Goal: Task Accomplishment & Management: Complete application form

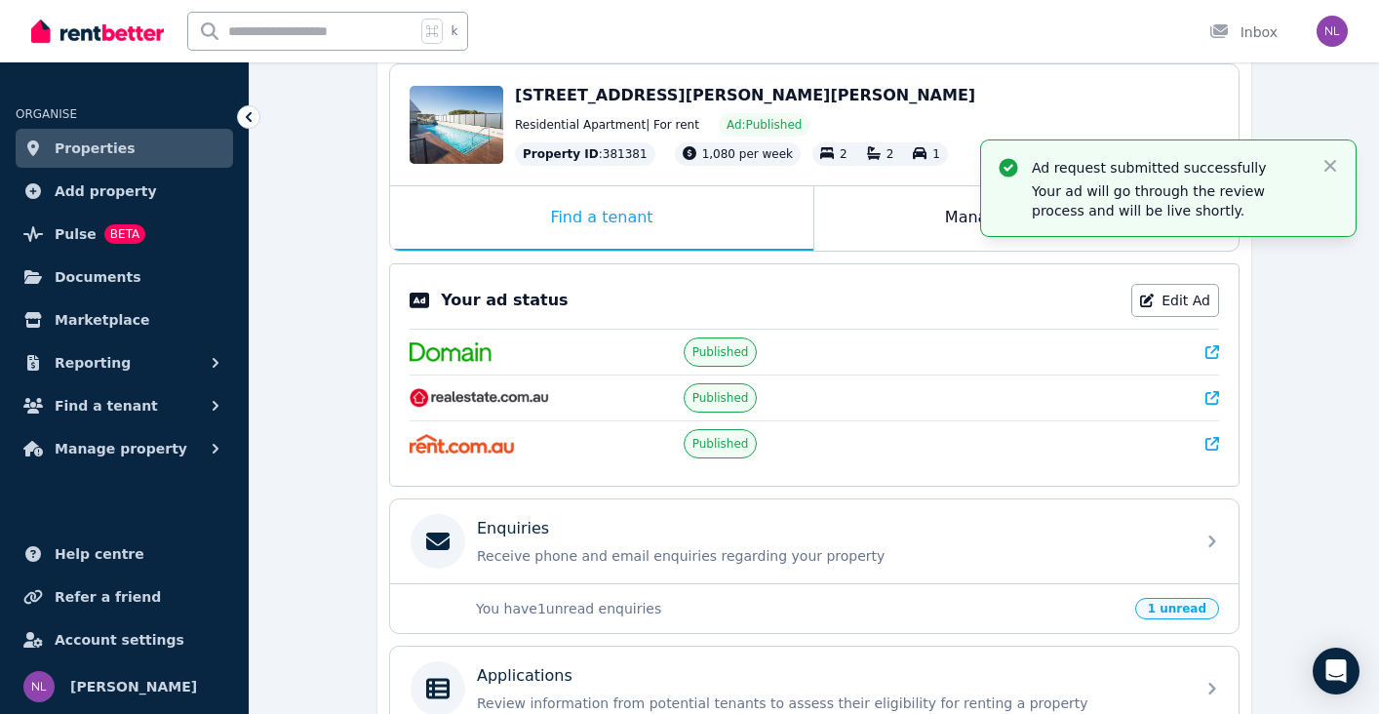
click at [114, 144] on span "Properties" at bounding box center [95, 148] width 81 height 23
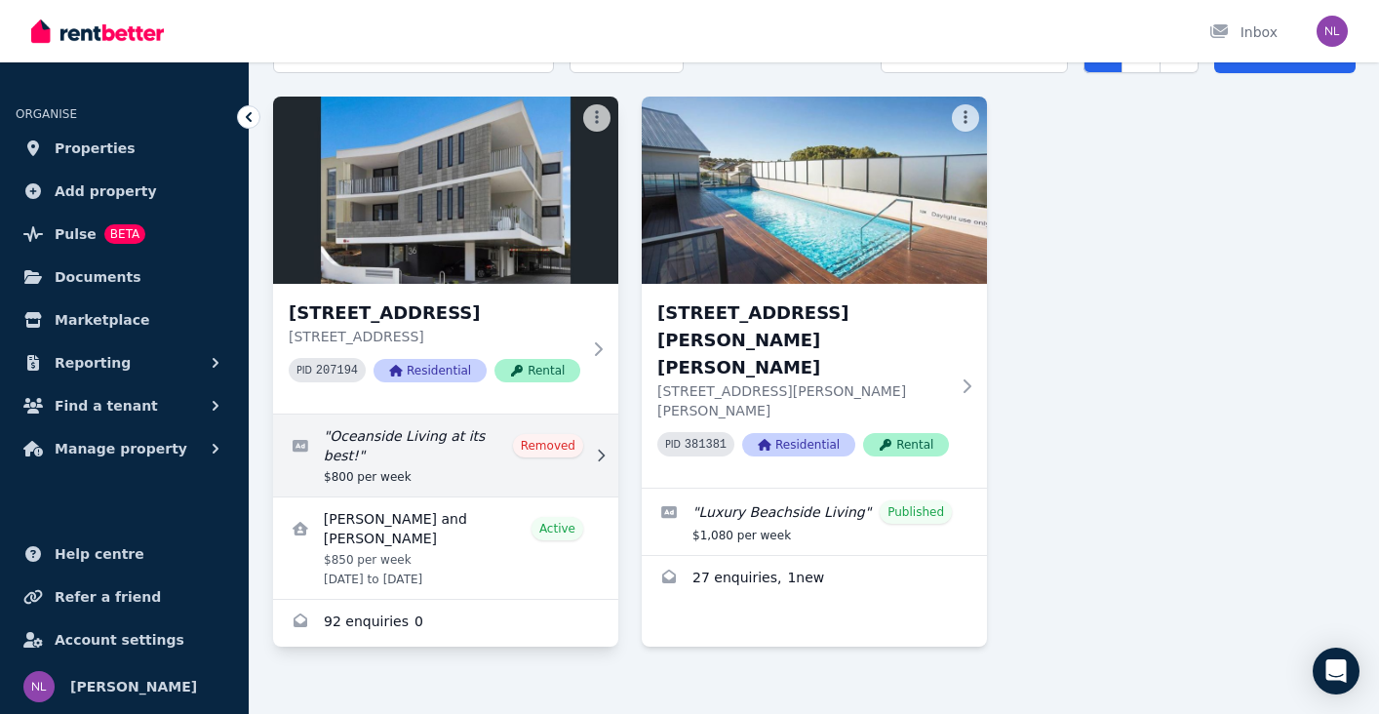
scroll to position [133, 0]
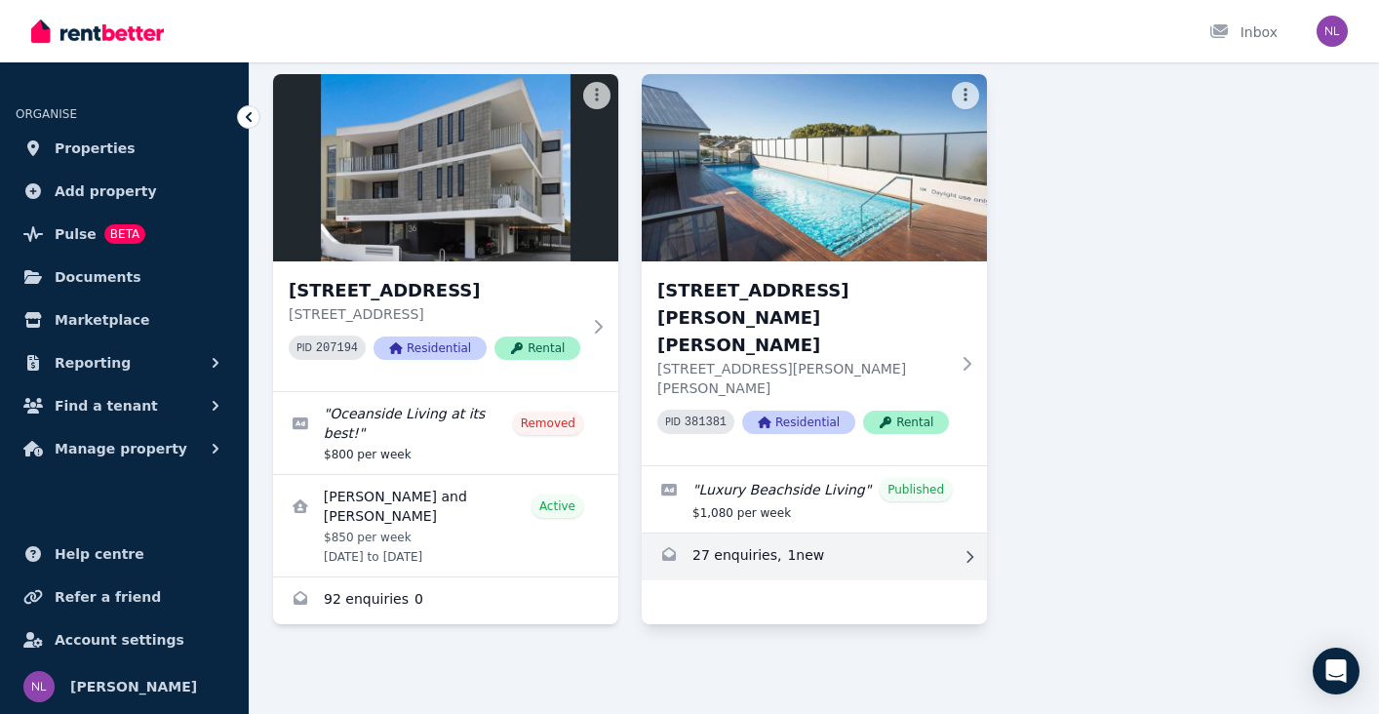
click at [803, 533] on link "Enquiries for 14/46 Angove Dr, Hillarys" at bounding box center [814, 556] width 345 height 47
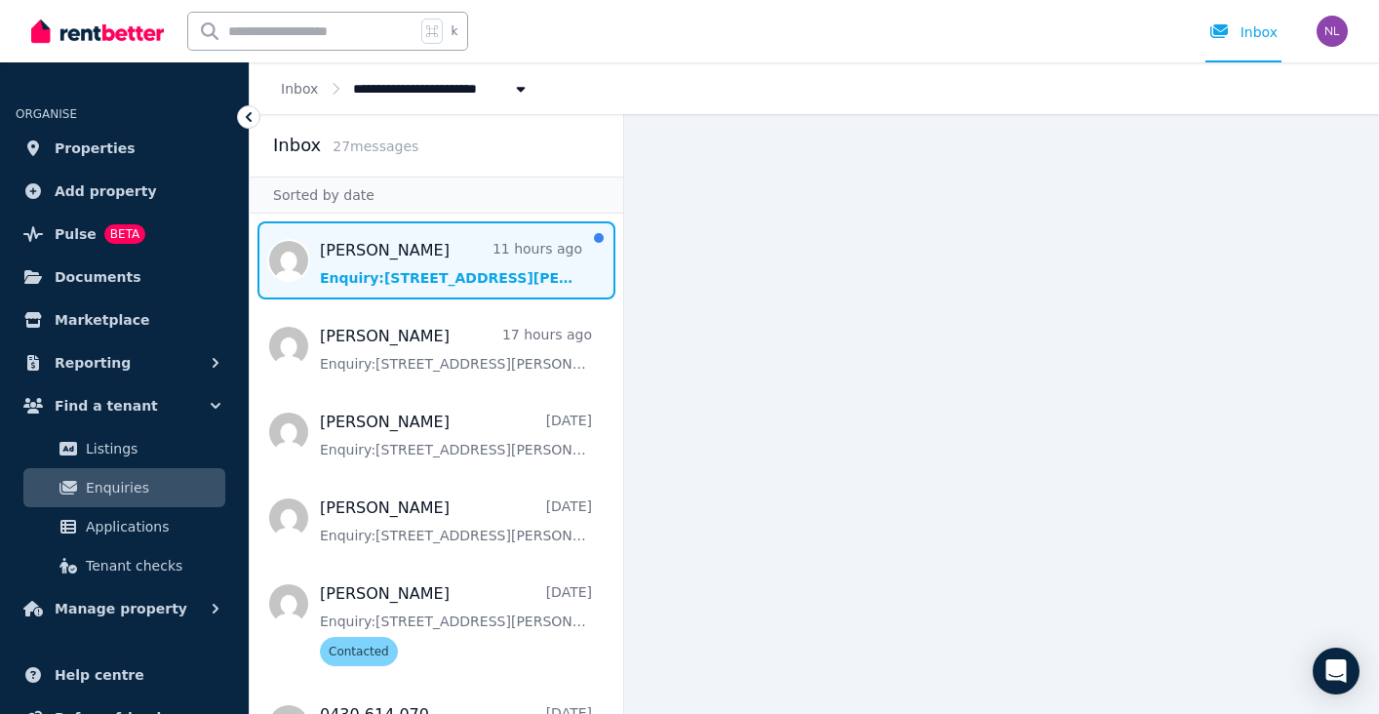
click at [515, 281] on span "Message list" at bounding box center [437, 260] width 374 height 78
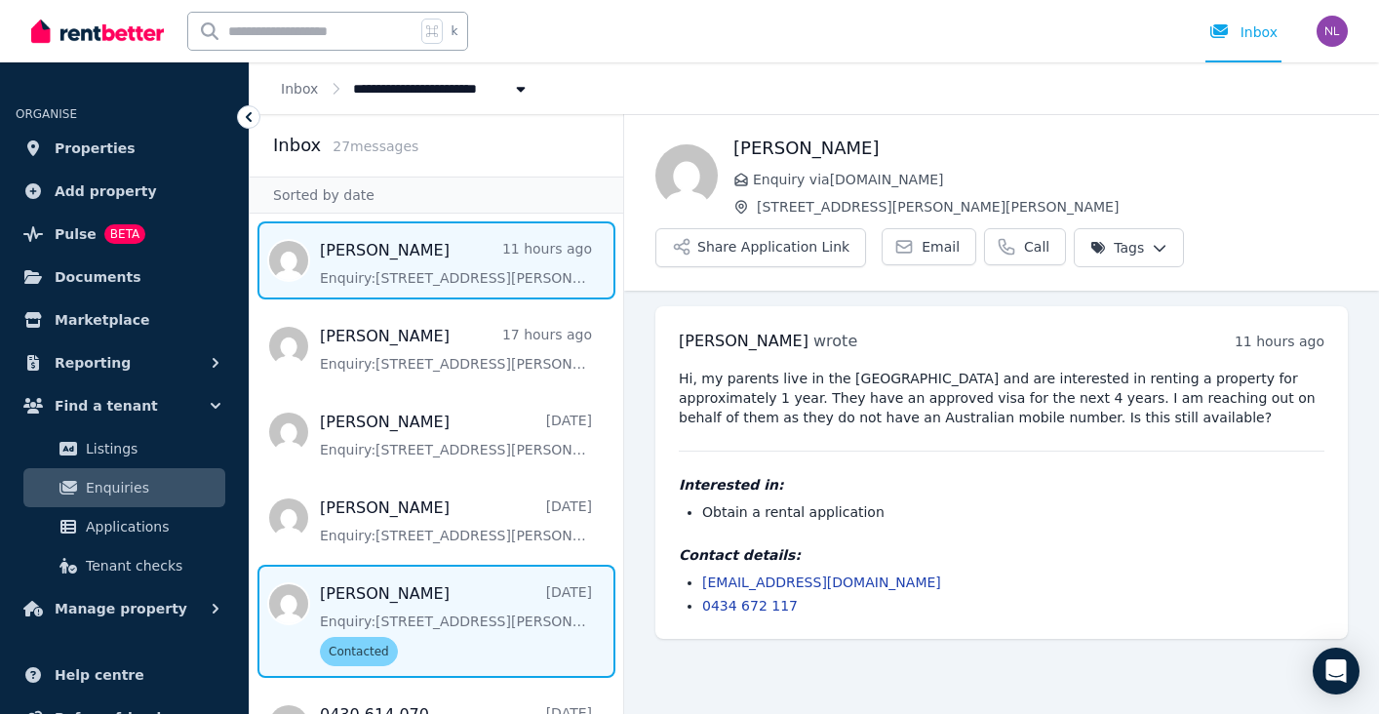
click at [462, 597] on span "Message list" at bounding box center [437, 621] width 374 height 113
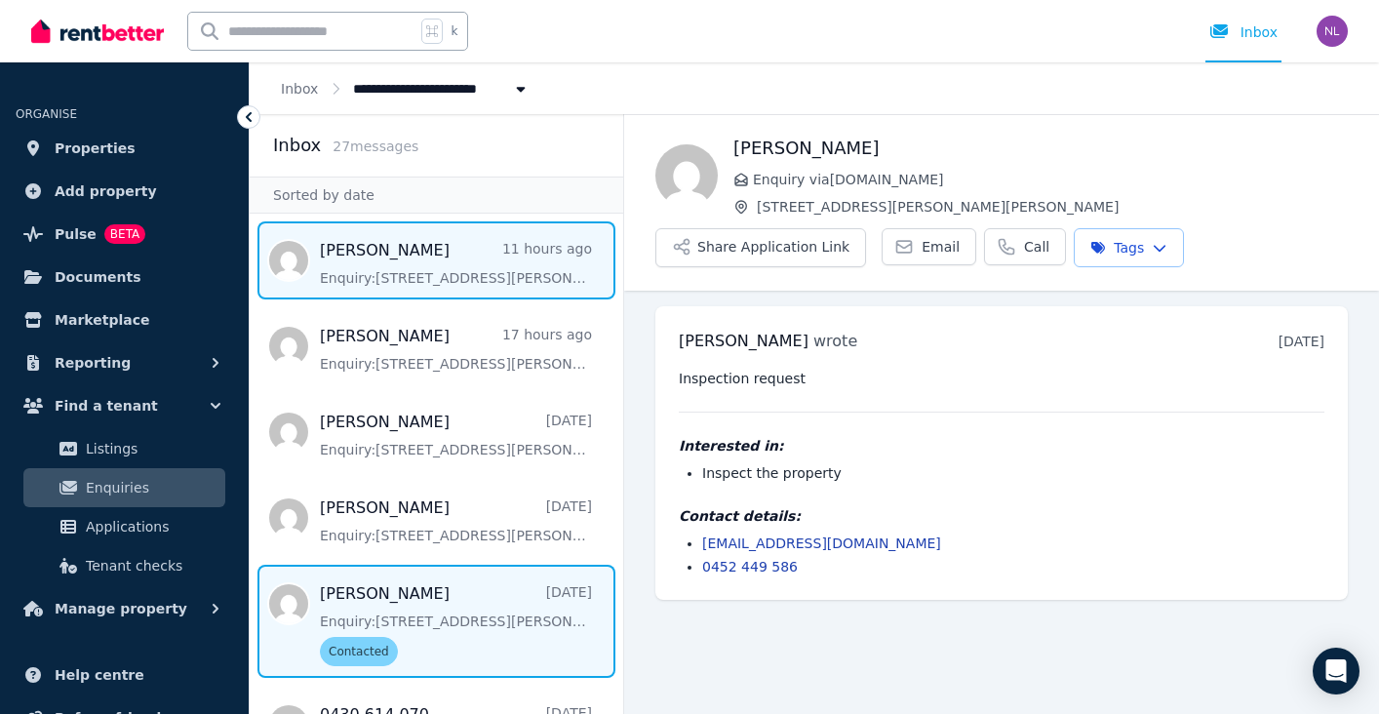
click at [431, 257] on span "Message list" at bounding box center [437, 260] width 374 height 78
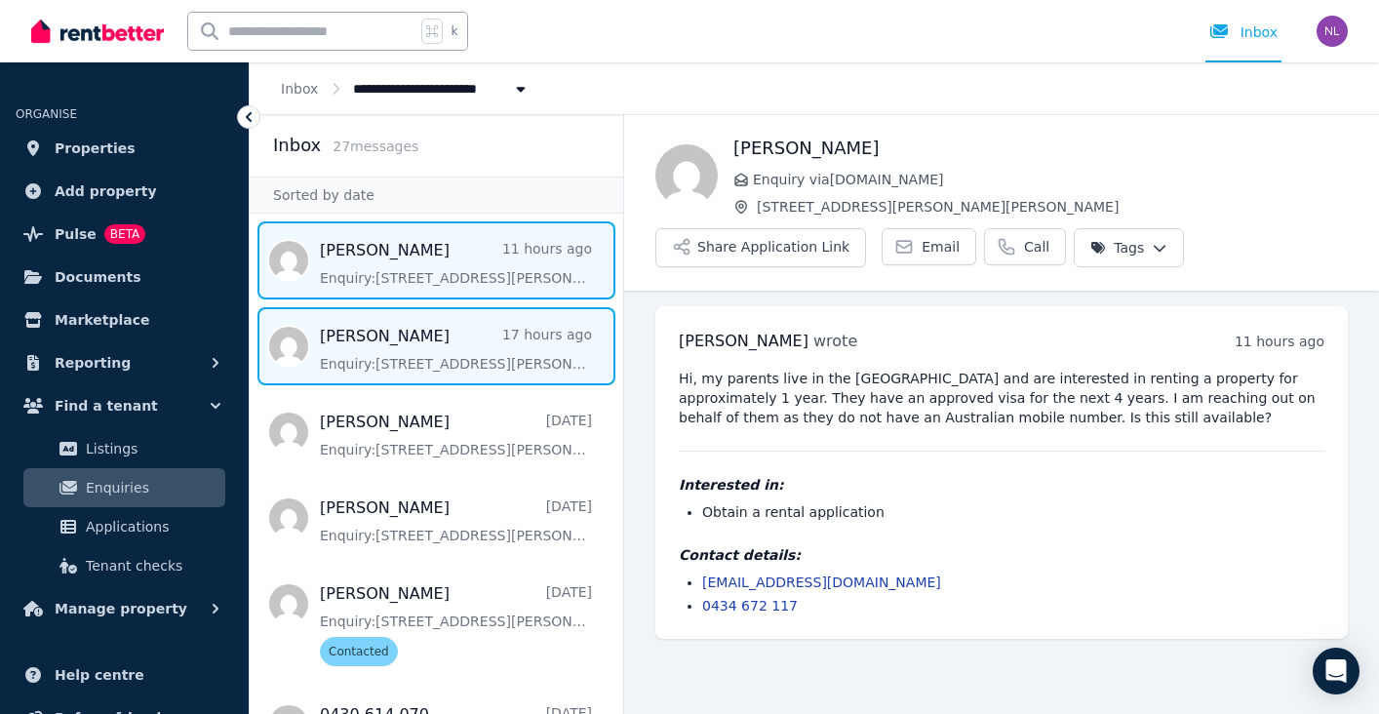
click at [443, 363] on span "Message list" at bounding box center [437, 346] width 374 height 78
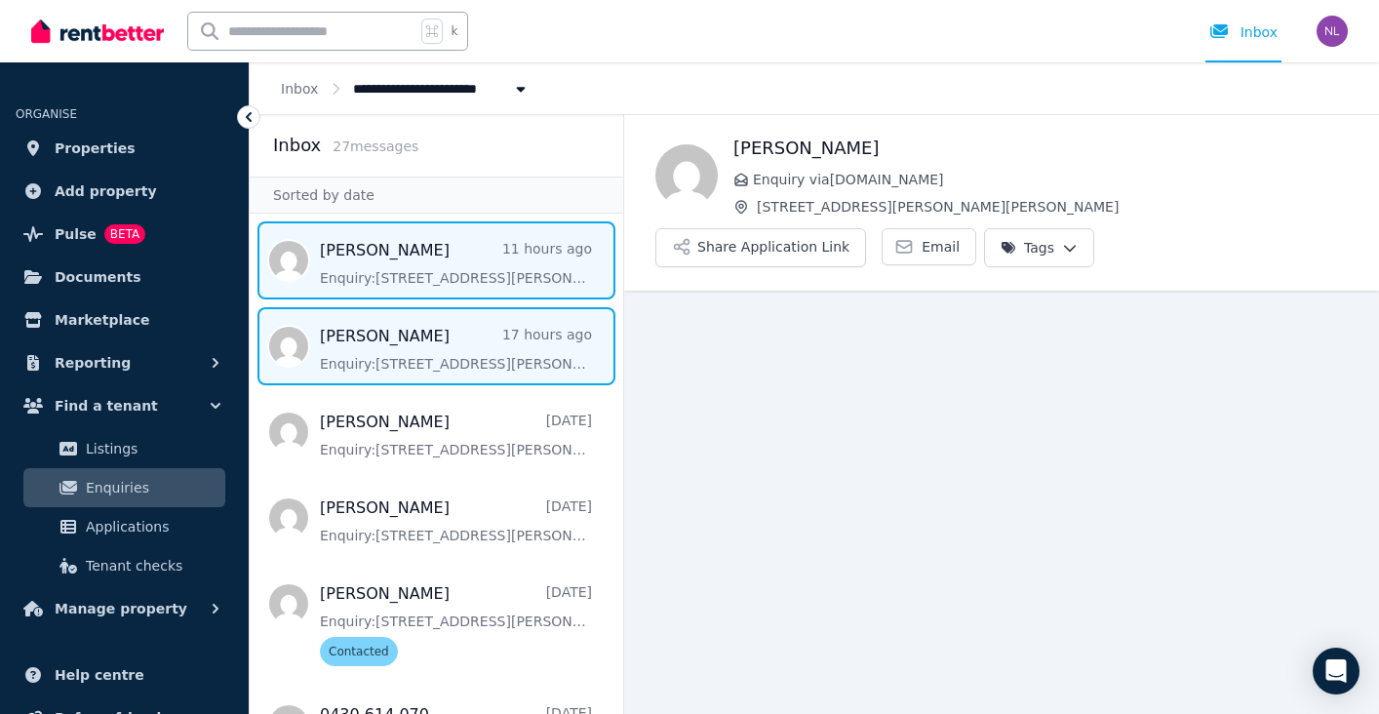
click at [426, 255] on span "Message list" at bounding box center [437, 260] width 374 height 78
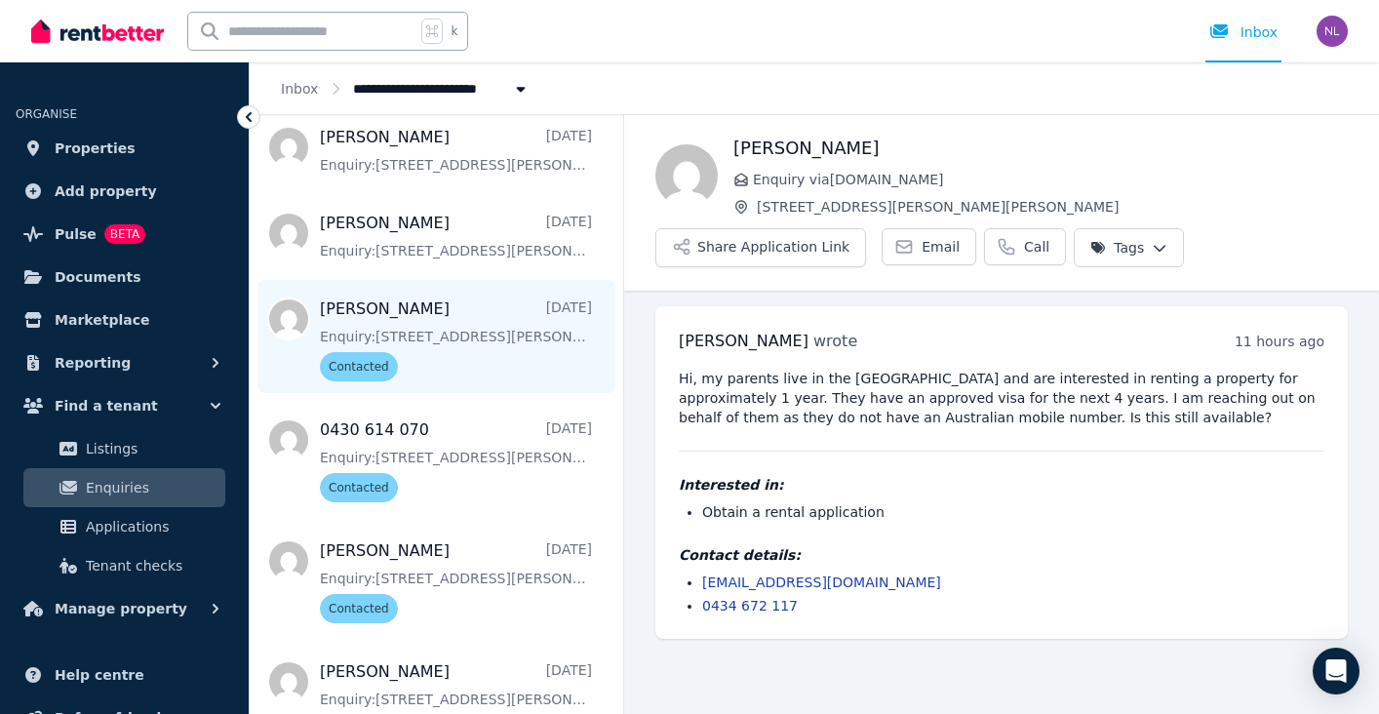
scroll to position [333, 0]
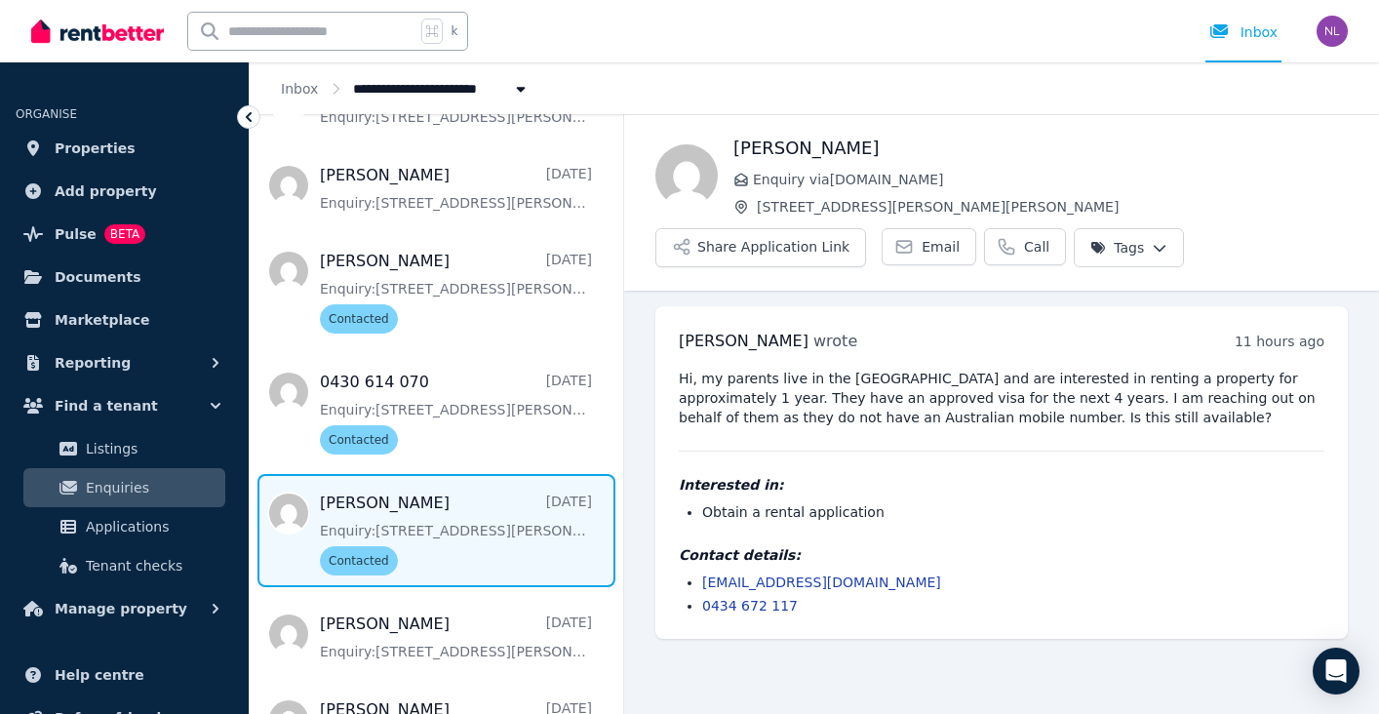
click at [461, 554] on span "Message list" at bounding box center [437, 530] width 374 height 113
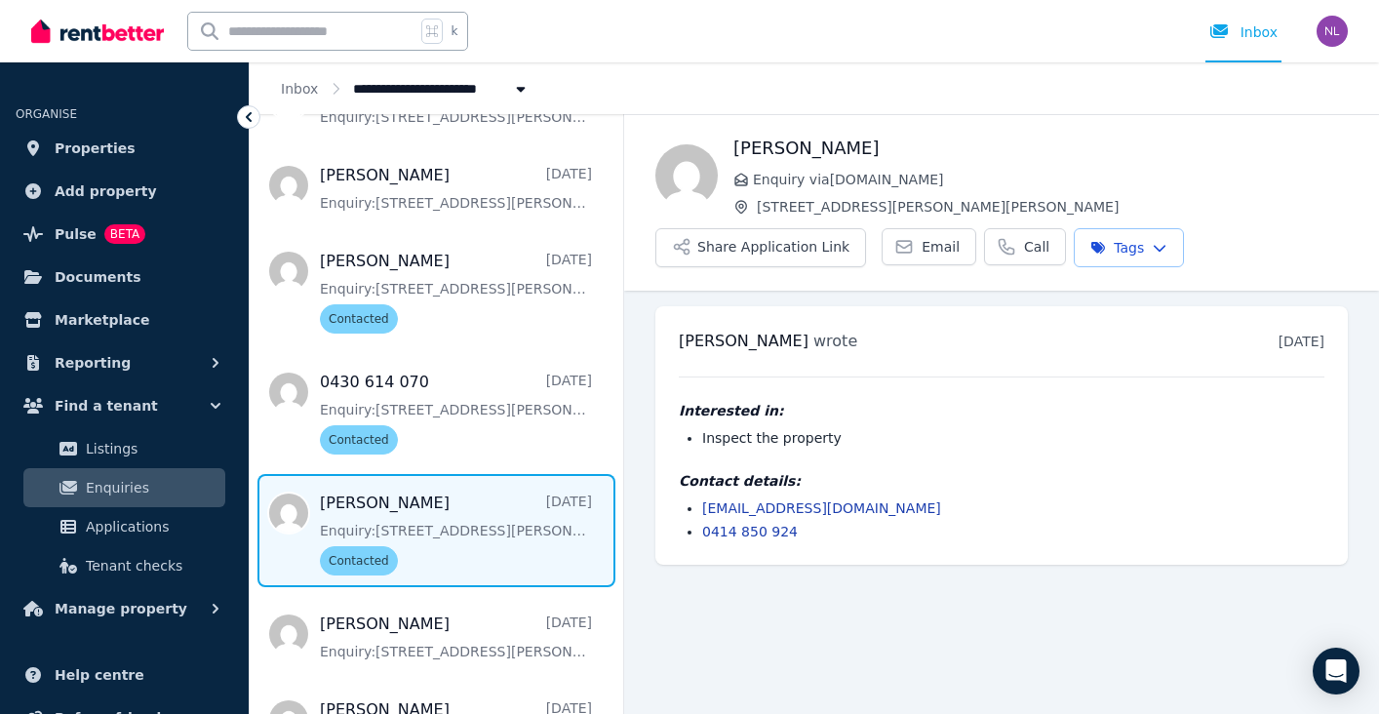
click at [992, 148] on h1 "[PERSON_NAME]" at bounding box center [1040, 148] width 614 height 27
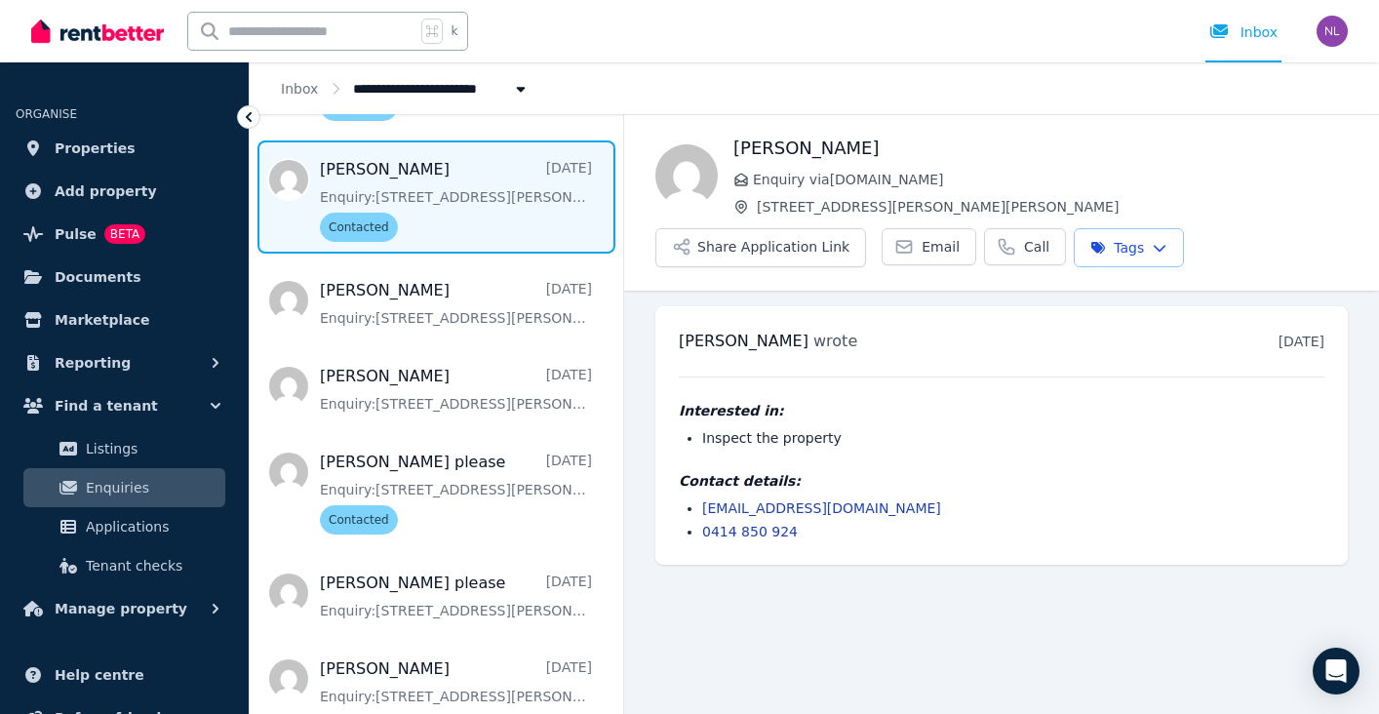
scroll to position [667, 0]
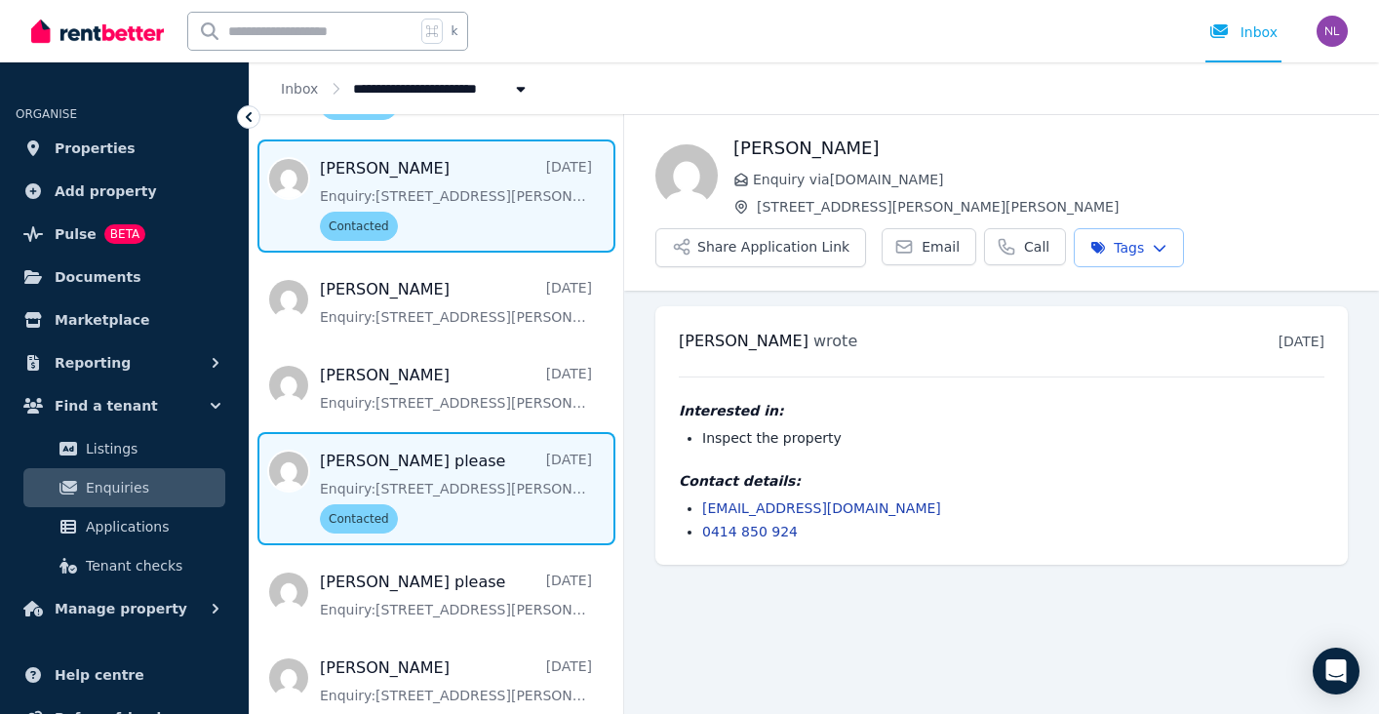
click at [464, 501] on span "Message list" at bounding box center [437, 488] width 374 height 113
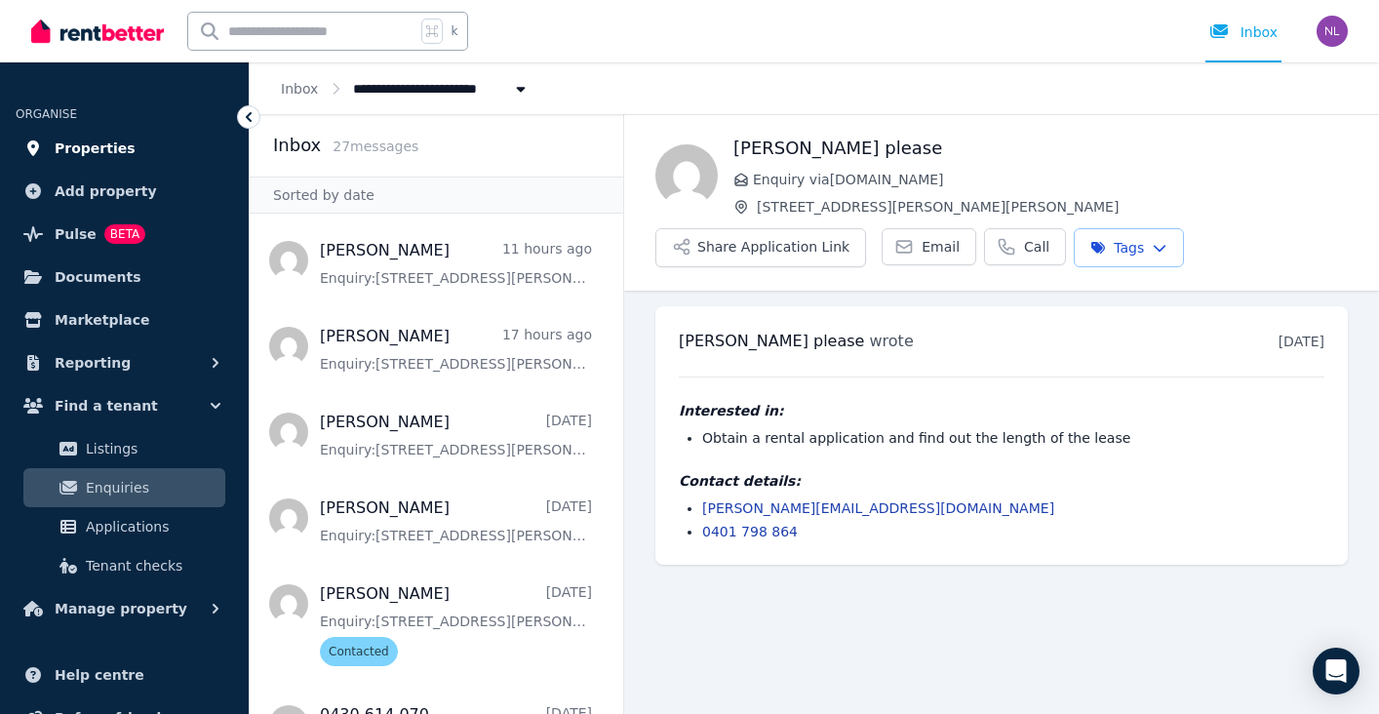
click at [116, 155] on span "Properties" at bounding box center [95, 148] width 81 height 23
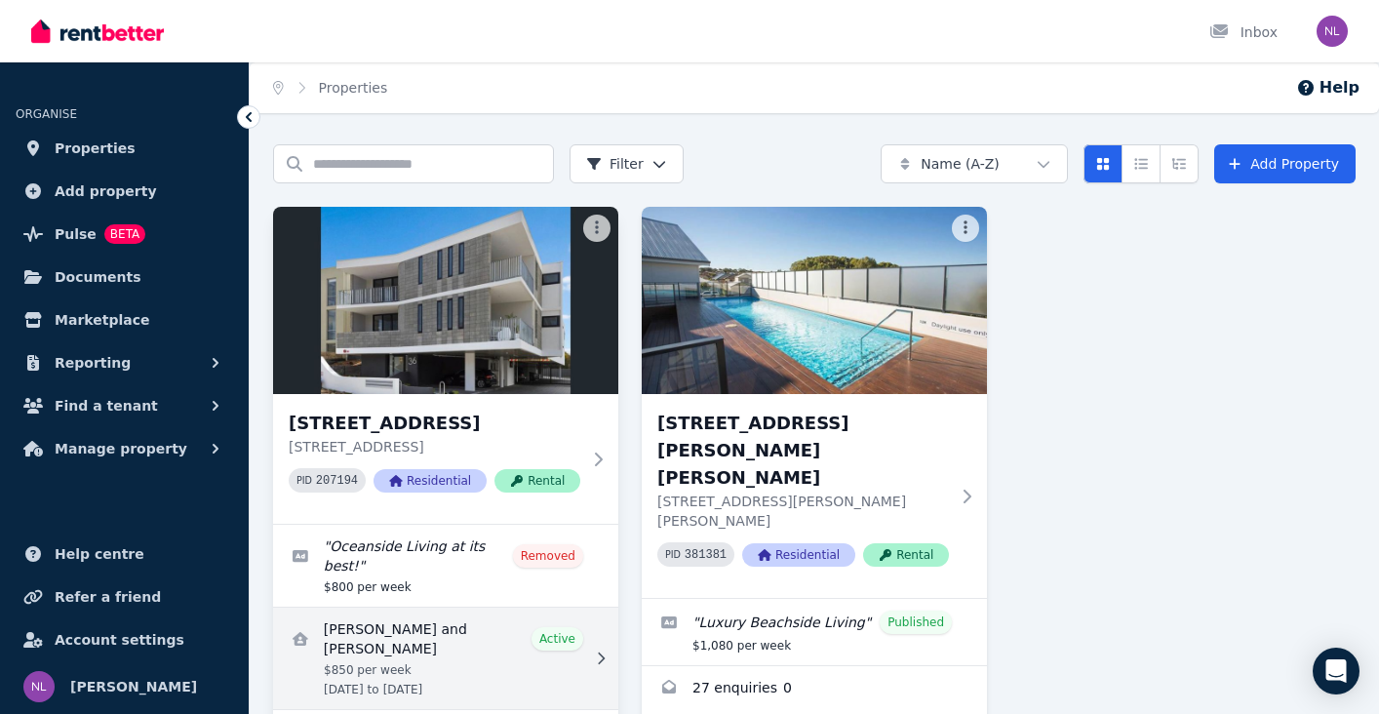
click at [499, 673] on link "View details for Alexander Teo and Jennifer Rosenberg" at bounding box center [445, 658] width 345 height 101
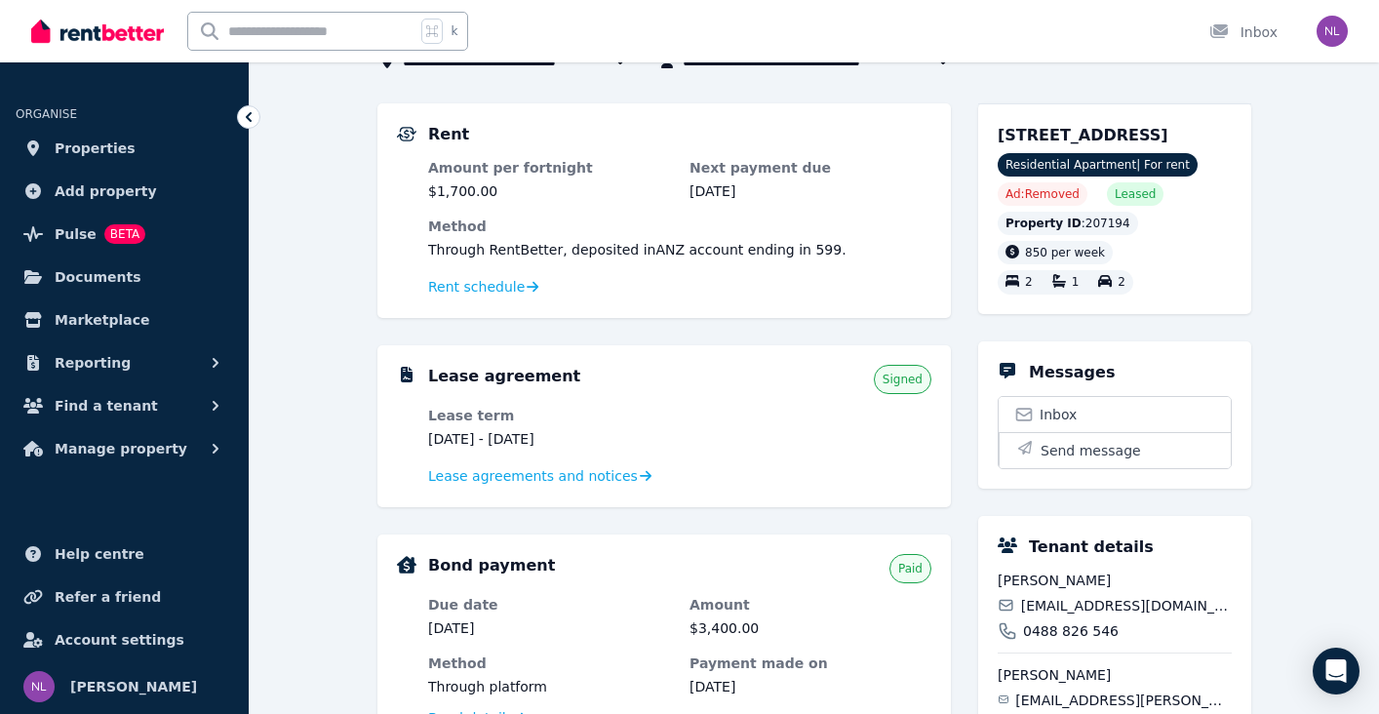
scroll to position [161, 0]
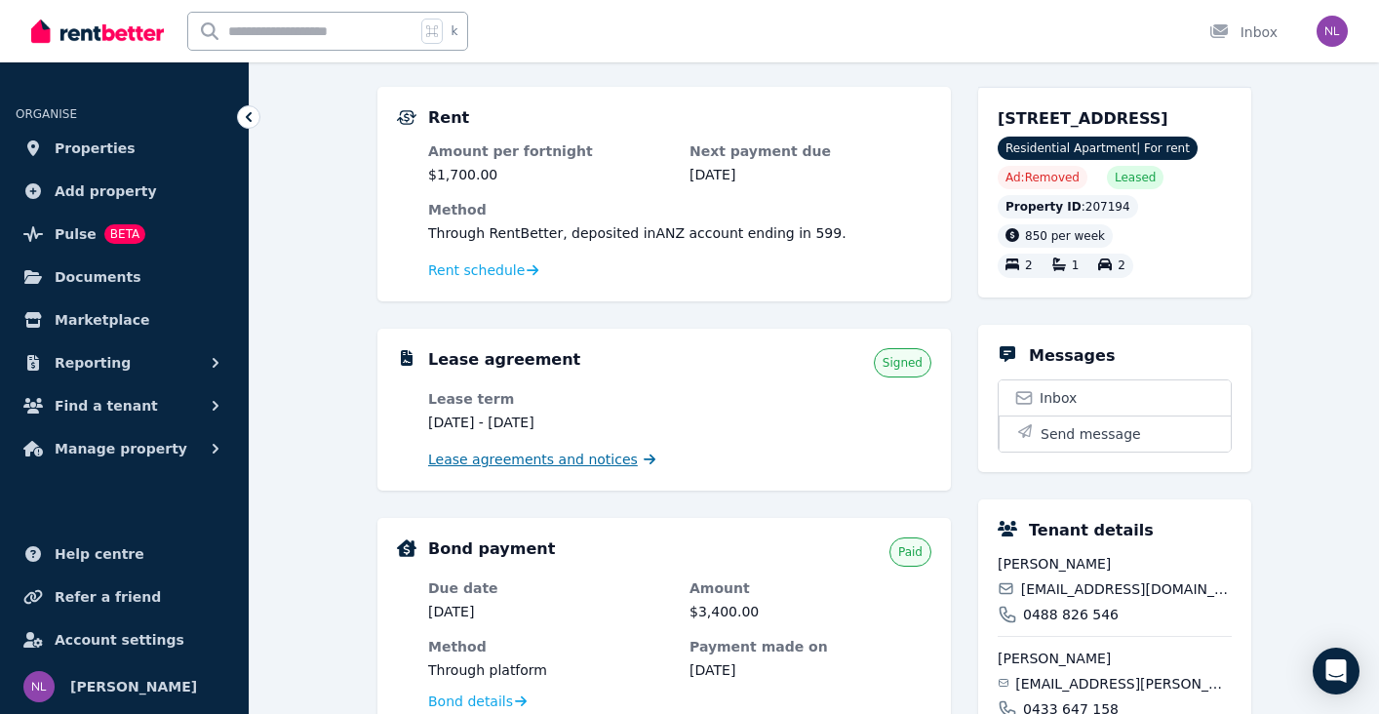
click at [594, 459] on span "Lease agreements and notices" at bounding box center [533, 460] width 210 height 20
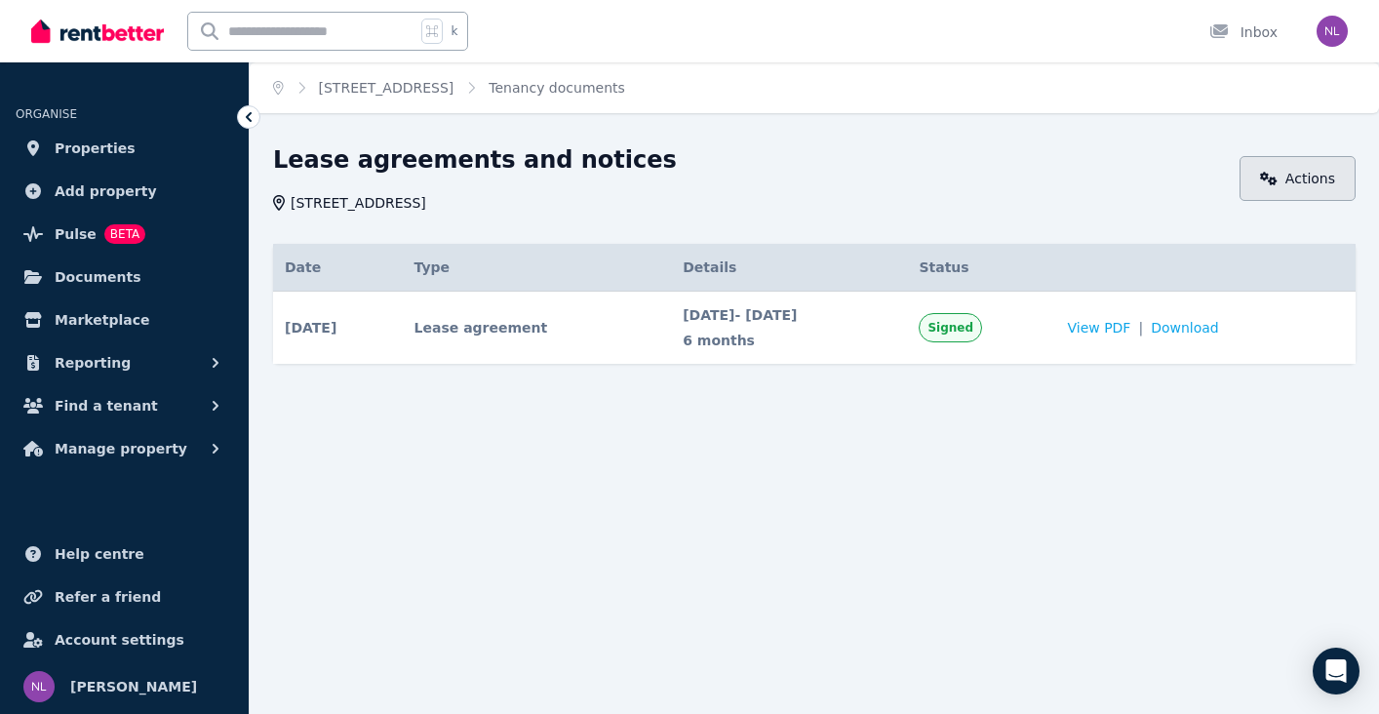
click at [1310, 188] on link "Actions" at bounding box center [1298, 178] width 116 height 45
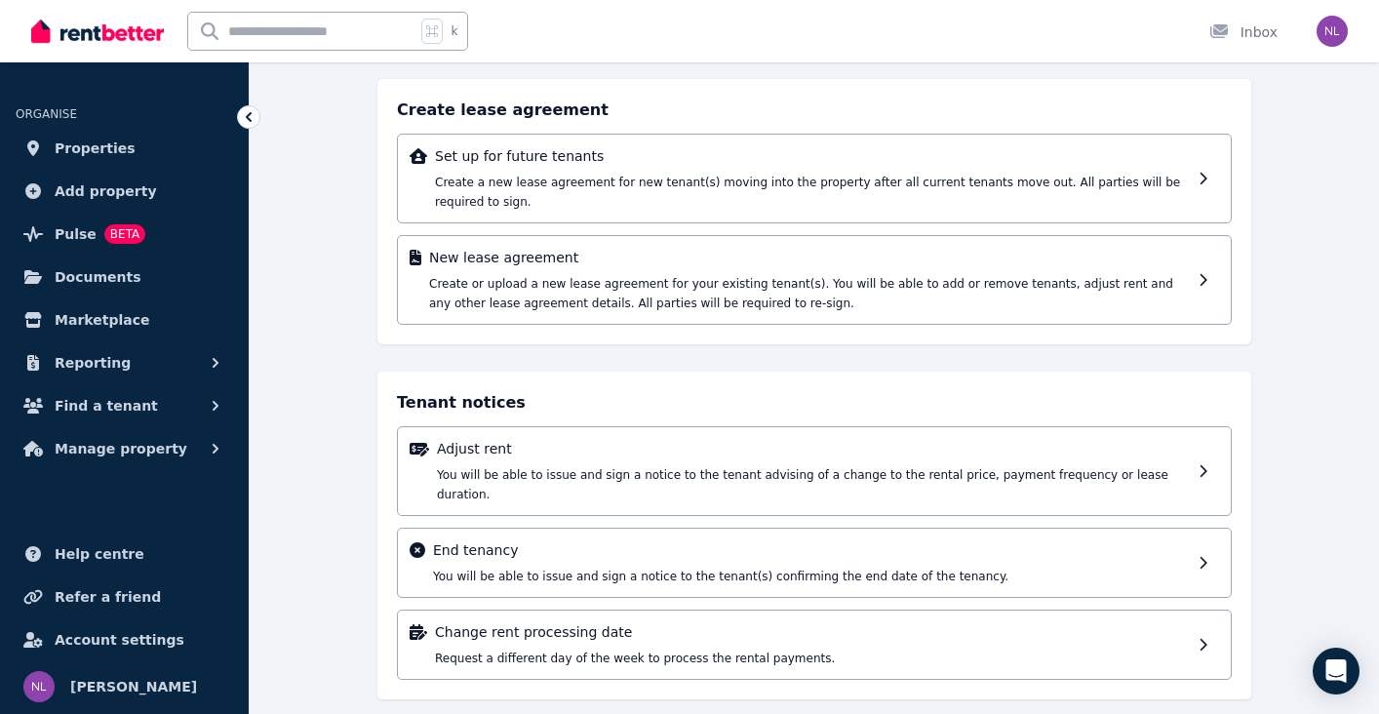
scroll to position [121, 0]
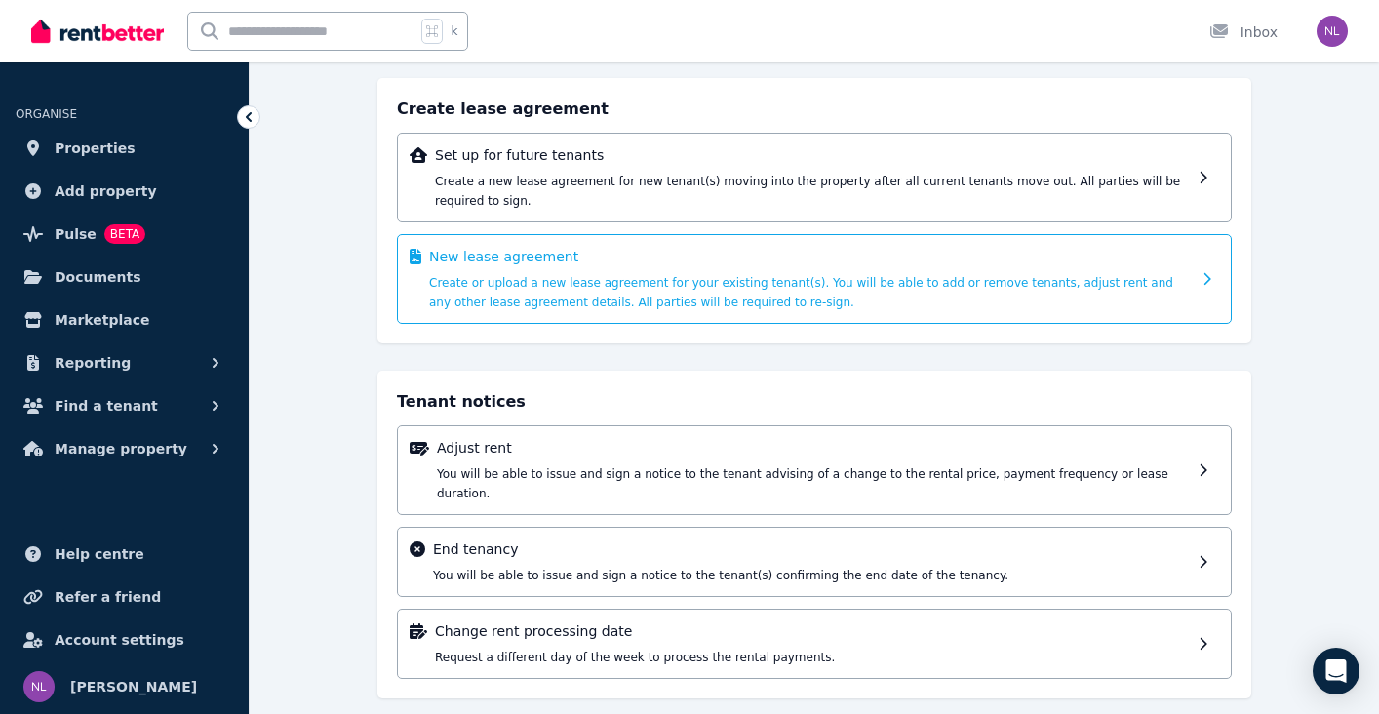
click at [840, 267] on div "New lease agreement Create or upload a new lease agreement for your existing te…" at bounding box center [810, 279] width 762 height 64
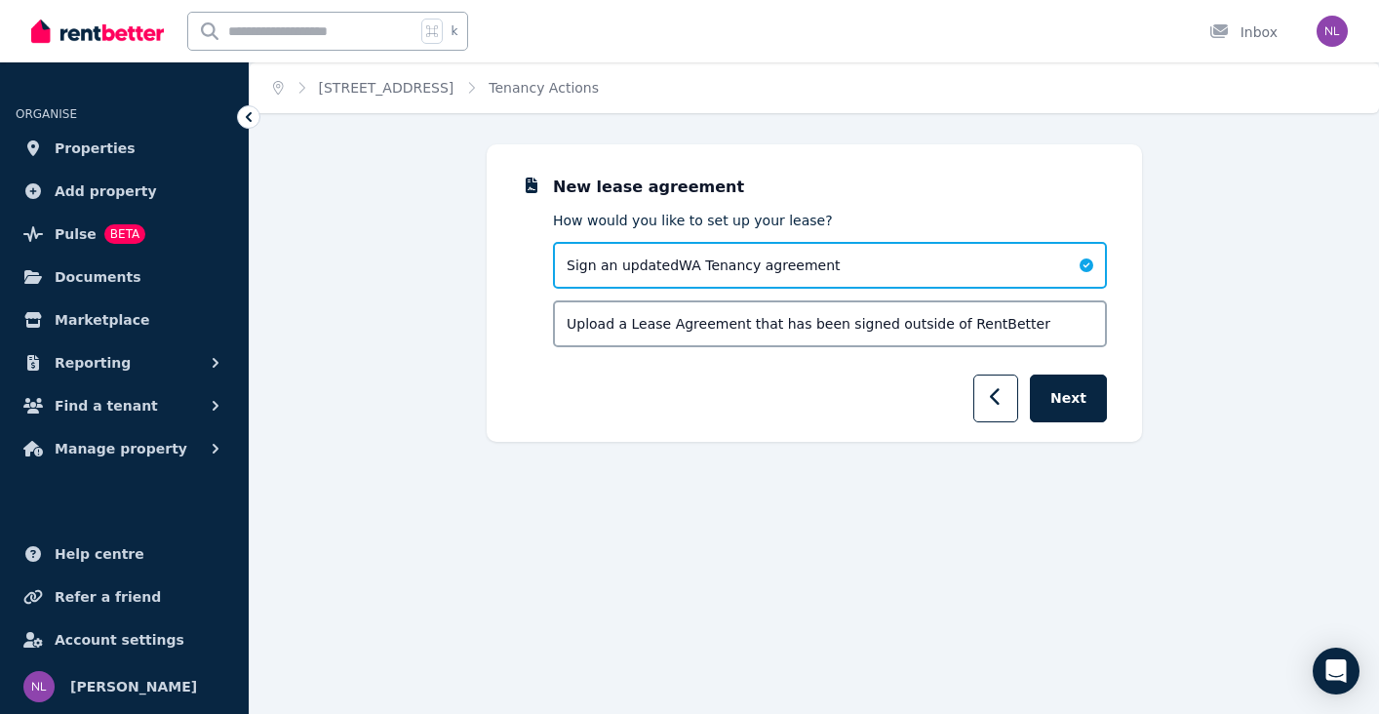
scroll to position [0, 0]
click at [1082, 402] on button "Next" at bounding box center [1068, 399] width 77 height 48
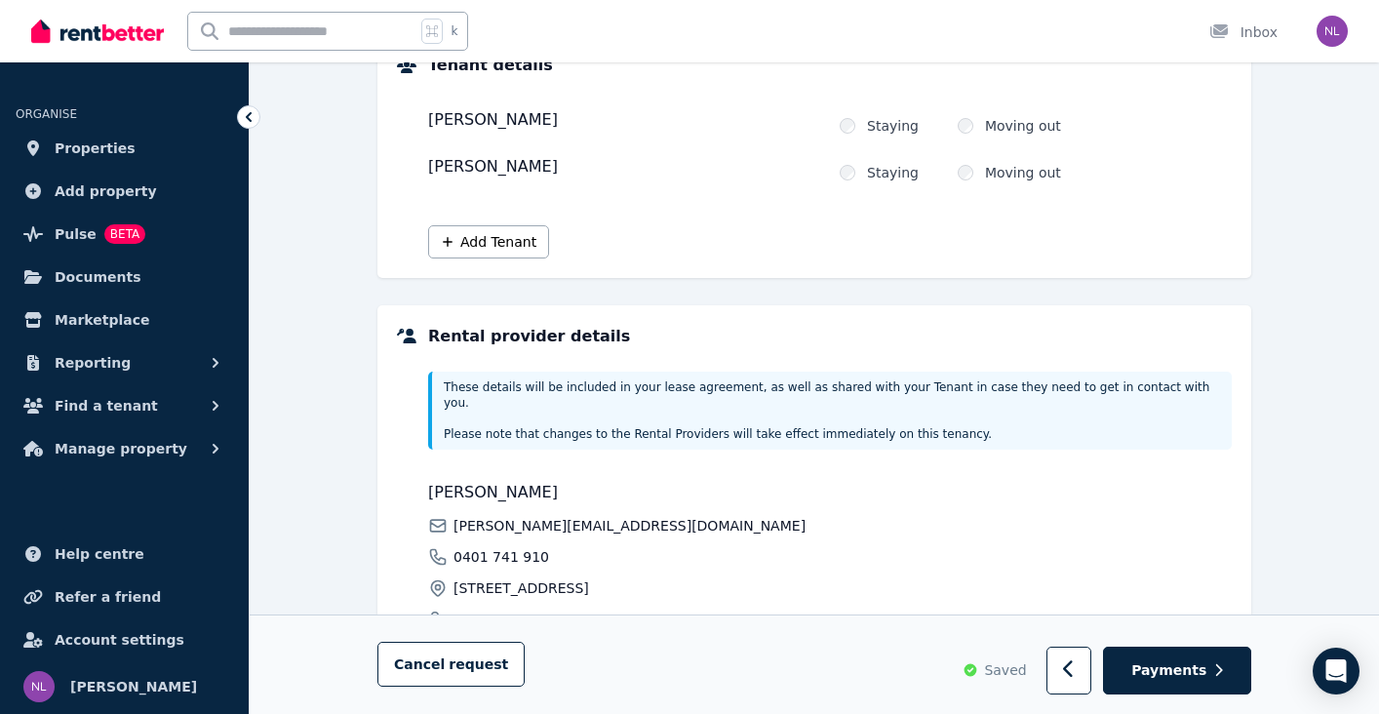
scroll to position [442, 0]
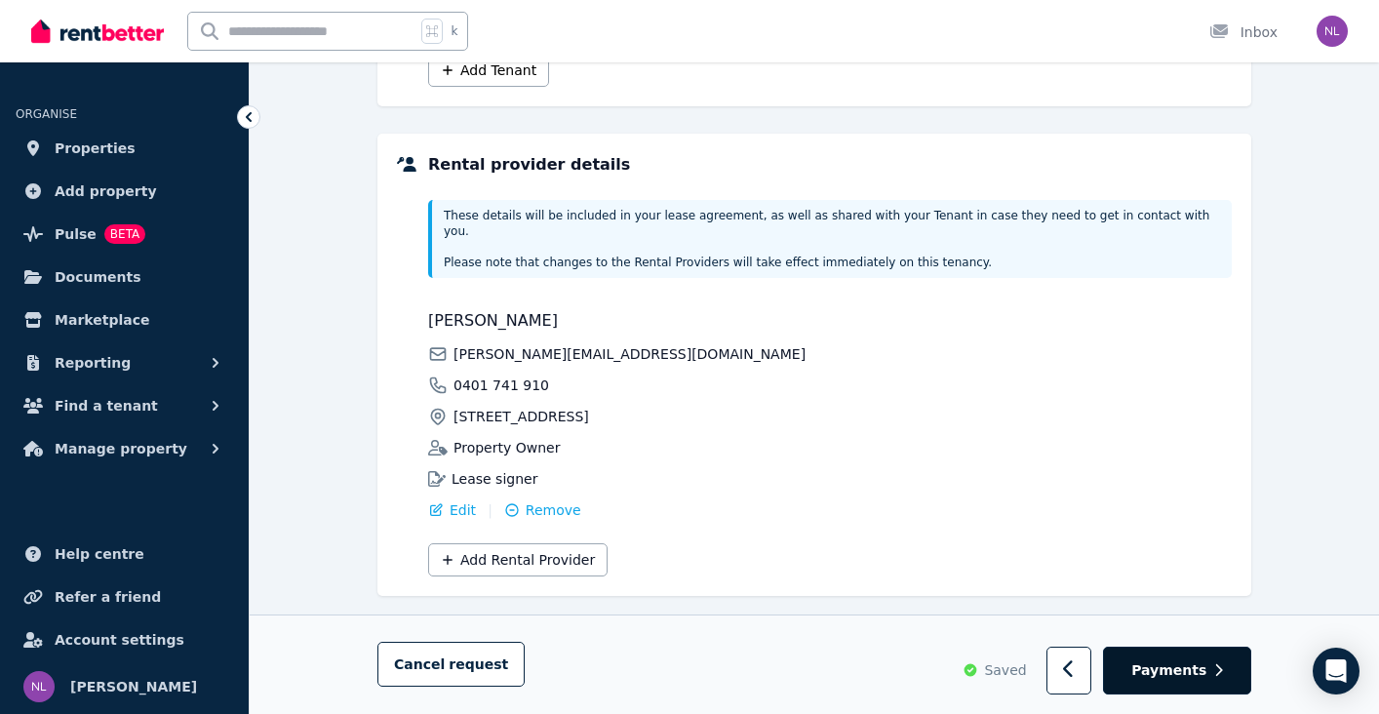
click at [1188, 667] on span "Payments" at bounding box center [1168, 671] width 75 height 20
select select "**********"
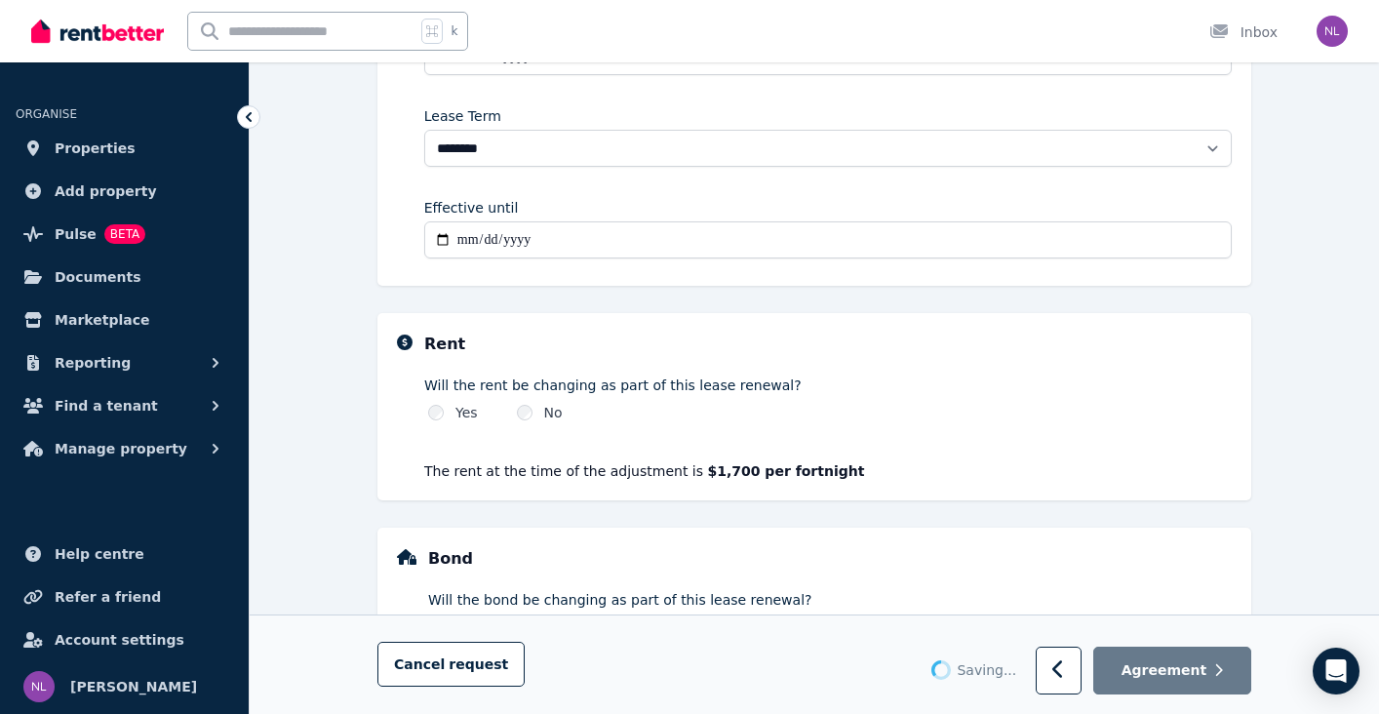
scroll to position [0, 0]
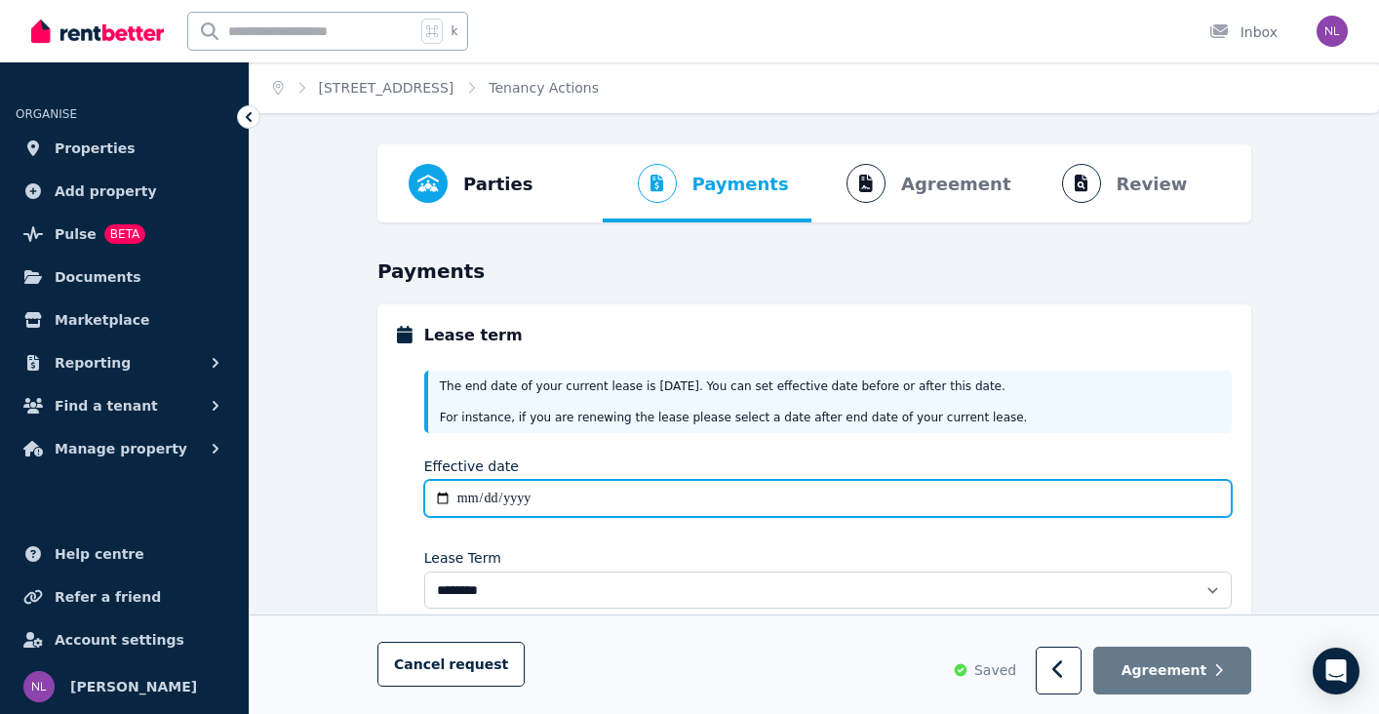
click at [470, 498] on input "Effective date" at bounding box center [828, 498] width 808 height 37
click at [554, 505] on input "Effective date" at bounding box center [828, 498] width 808 height 37
click at [527, 499] on input "Effective date" at bounding box center [828, 498] width 808 height 37
type input "**********"
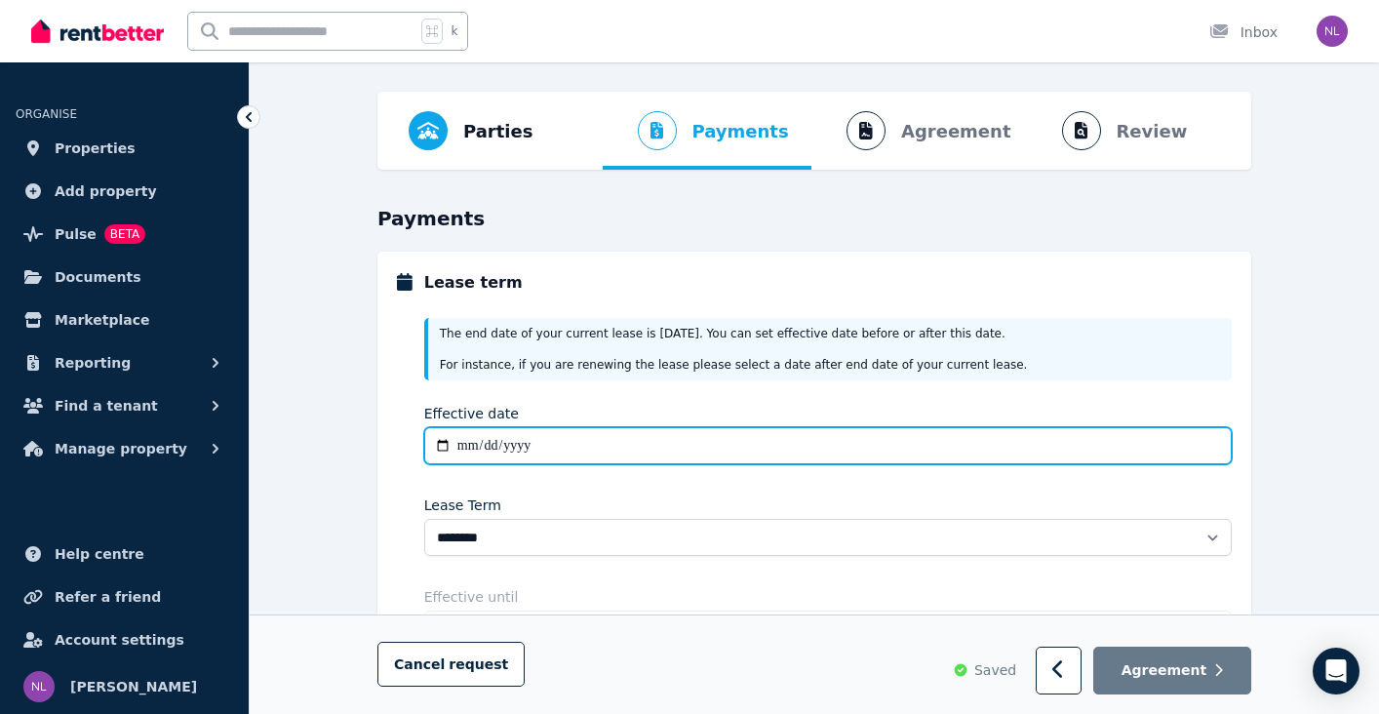
scroll to position [54, 0]
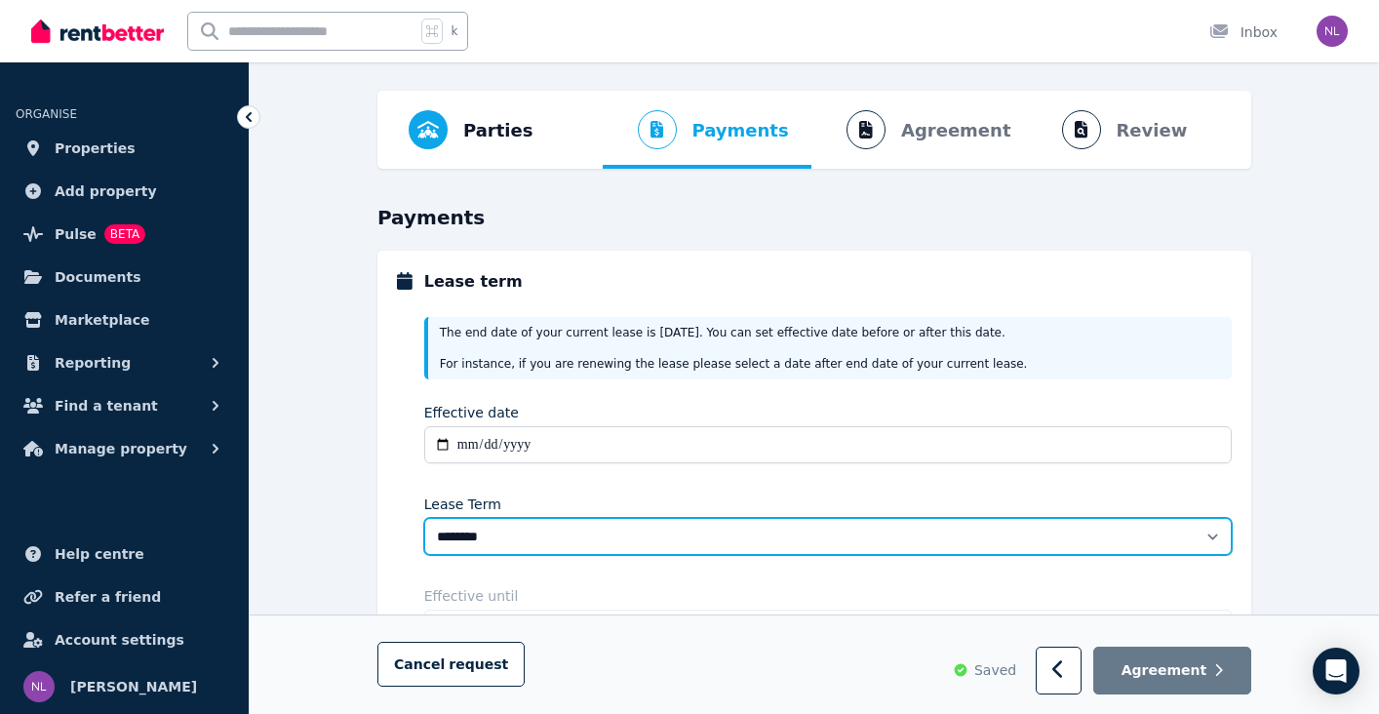
click at [552, 546] on select "******** ******** ********* ******* ******* ******* ******* ***** ********" at bounding box center [828, 536] width 808 height 37
type input "**********"
select select "**********"
click at [424, 518] on select "******** ******** ********* ******* ******* ******* ******* ***** ********" at bounding box center [828, 536] width 808 height 37
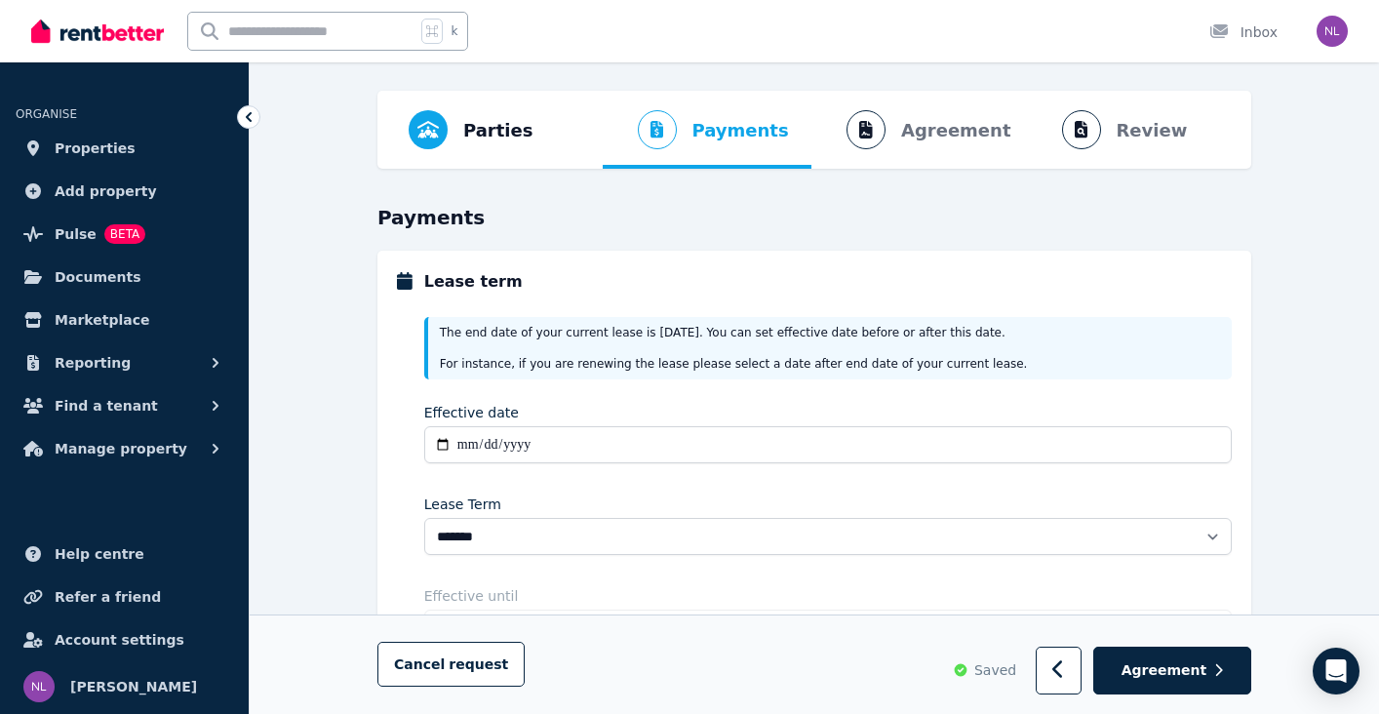
click at [578, 493] on div "**********" at bounding box center [828, 479] width 808 height 349
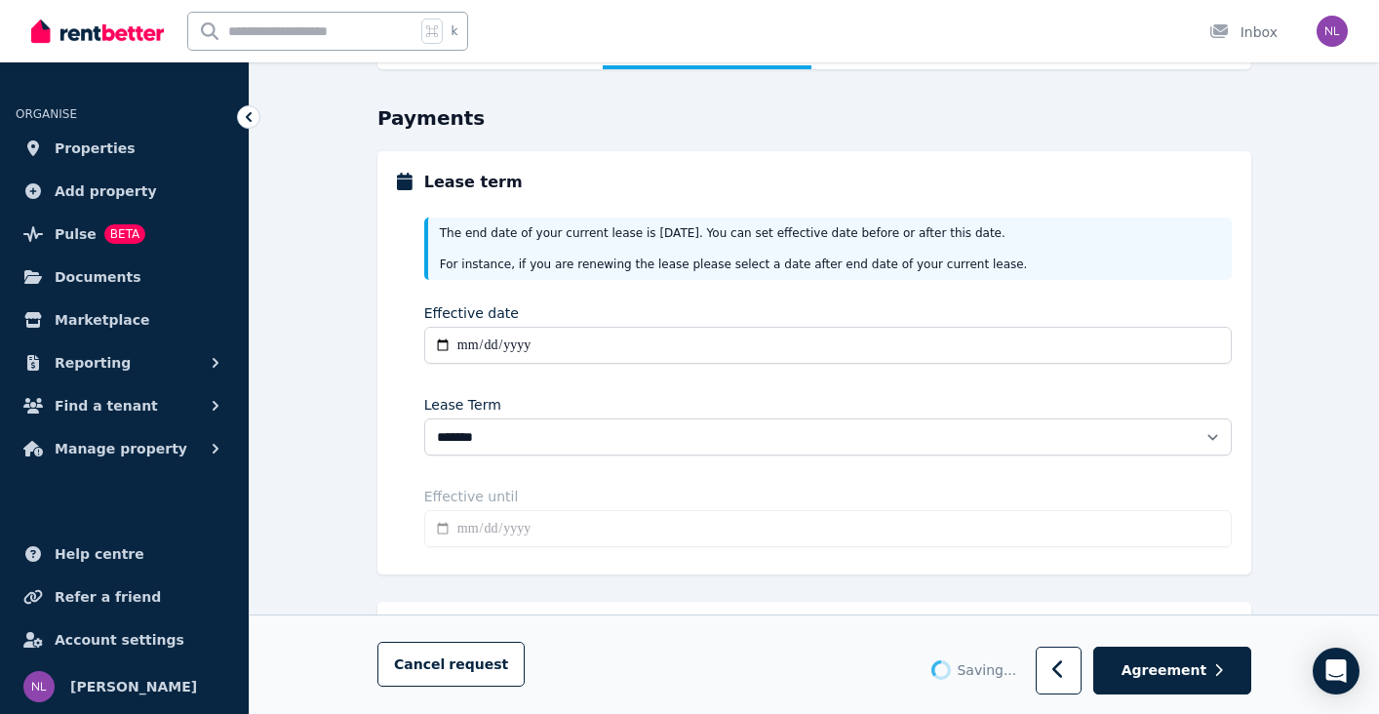
type input "**********"
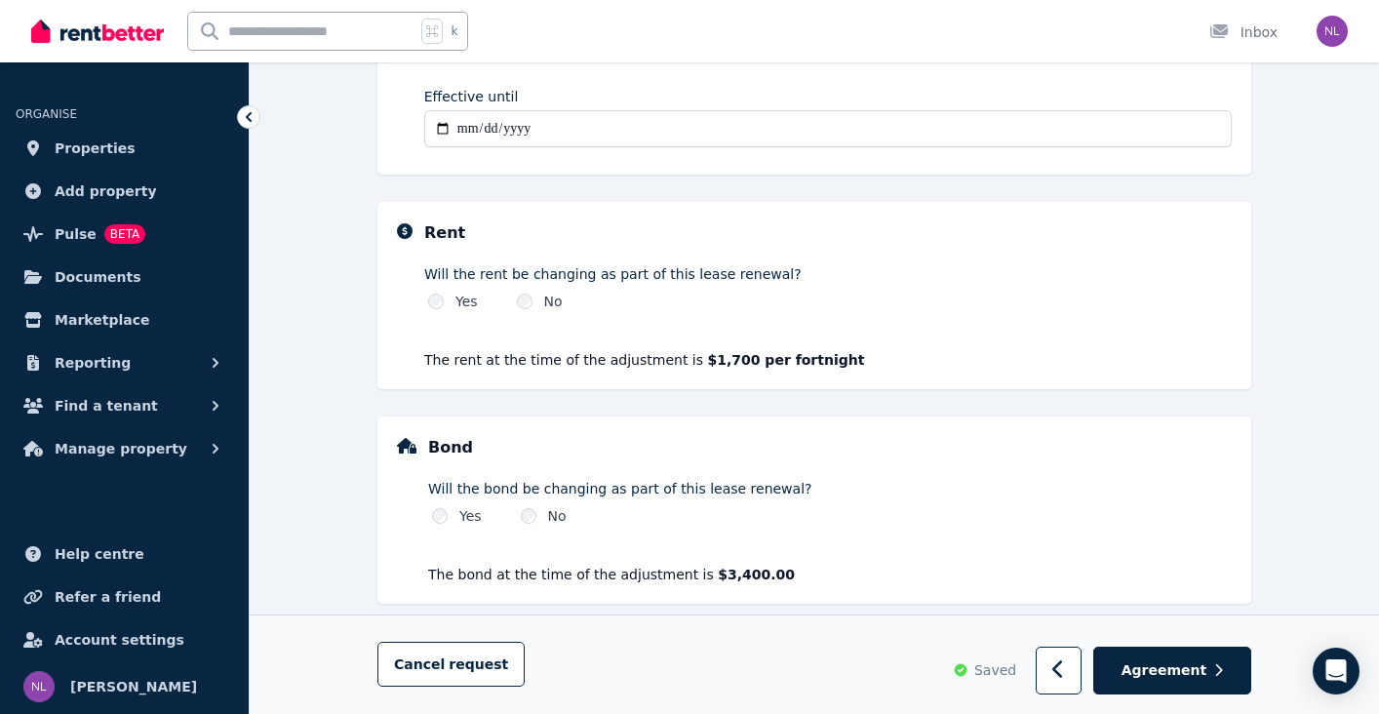
scroll to position [576, 0]
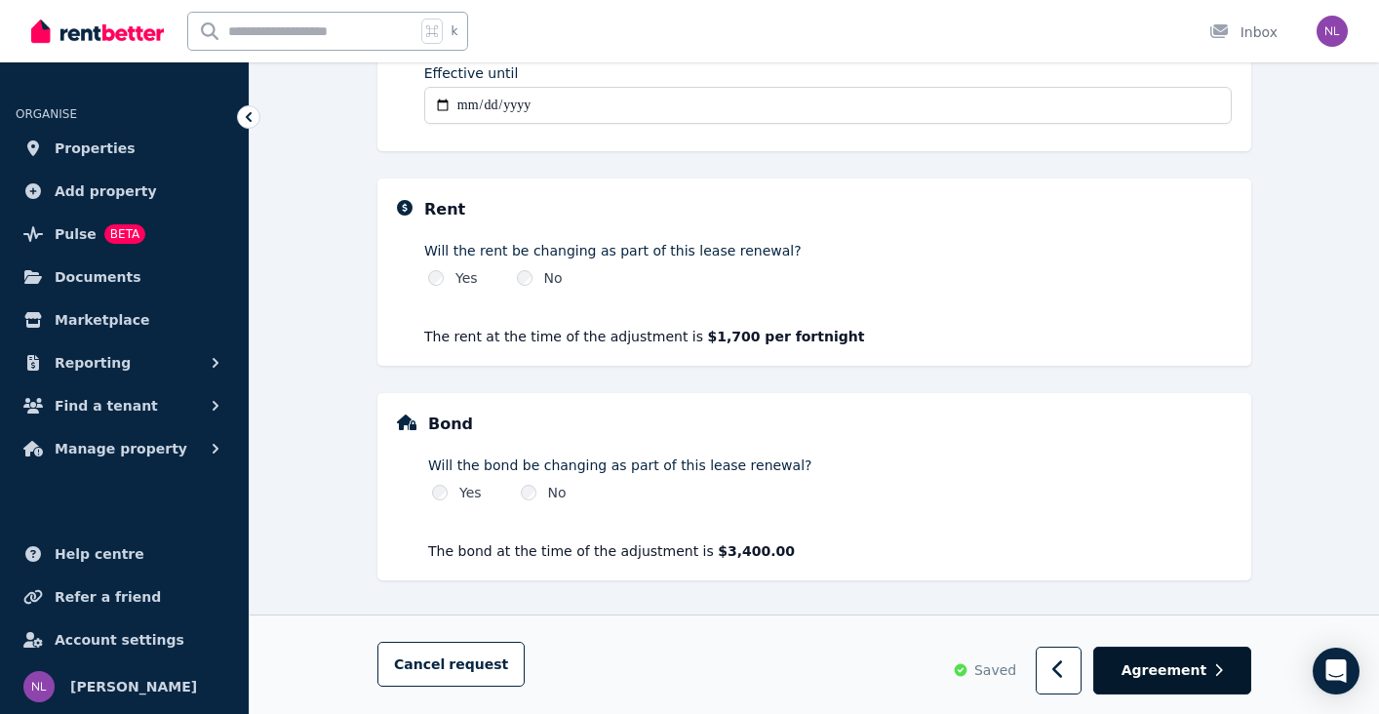
click at [1166, 674] on span "Agreement" at bounding box center [1165, 671] width 86 height 20
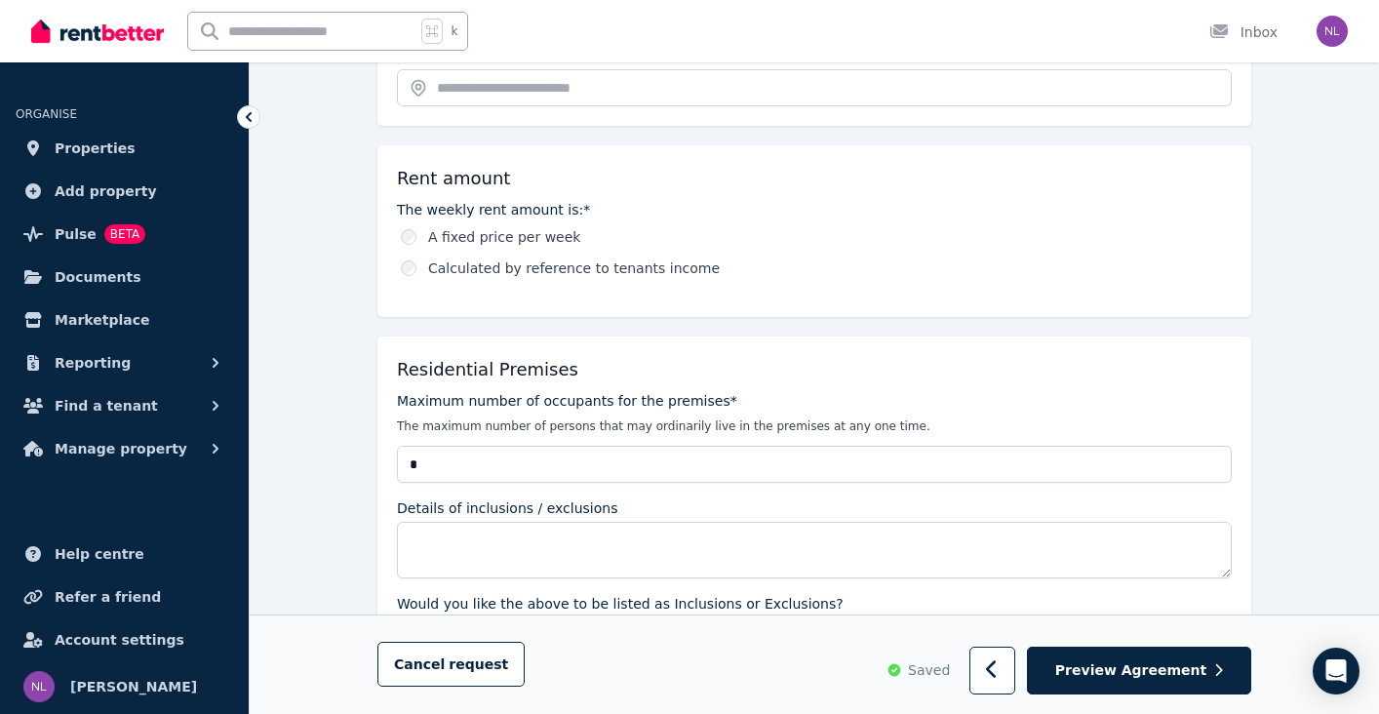
scroll to position [598, 0]
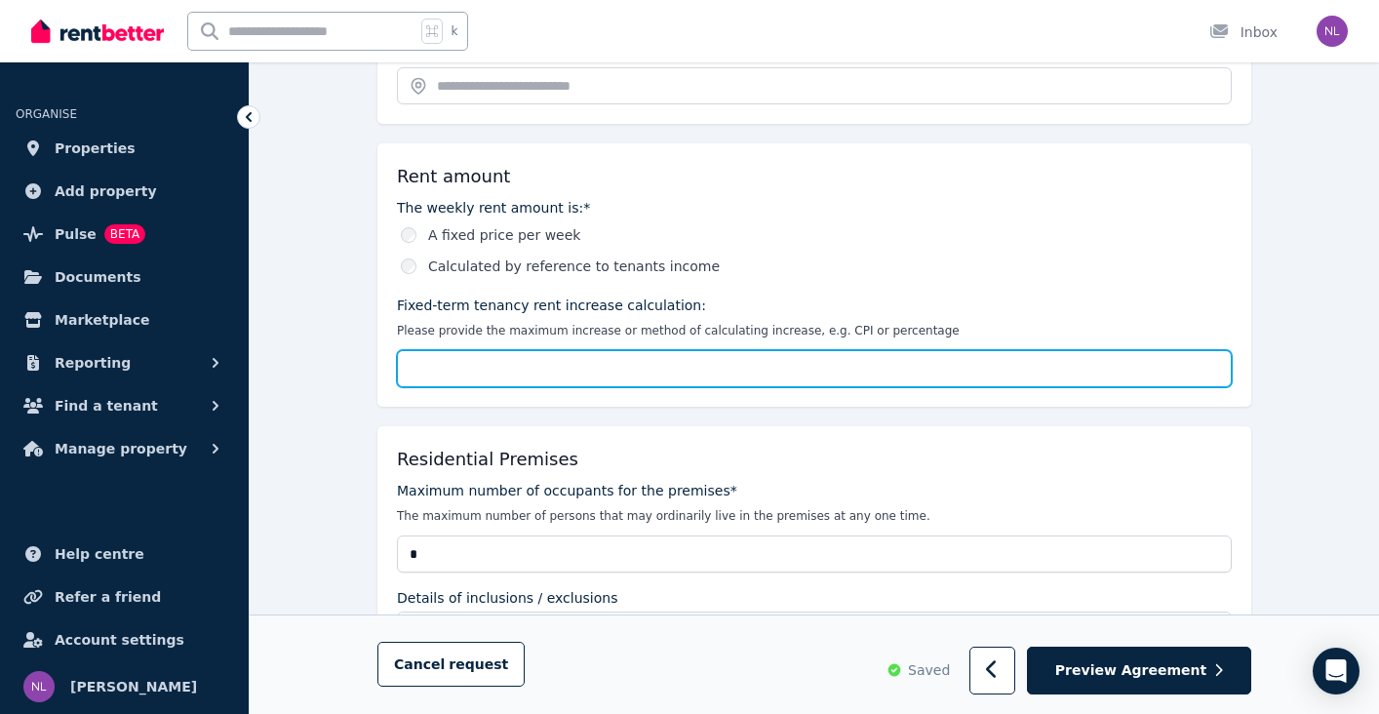
click at [512, 359] on input "Fixed-term tenancy rent increase calculation:" at bounding box center [814, 368] width 835 height 37
type input "***"
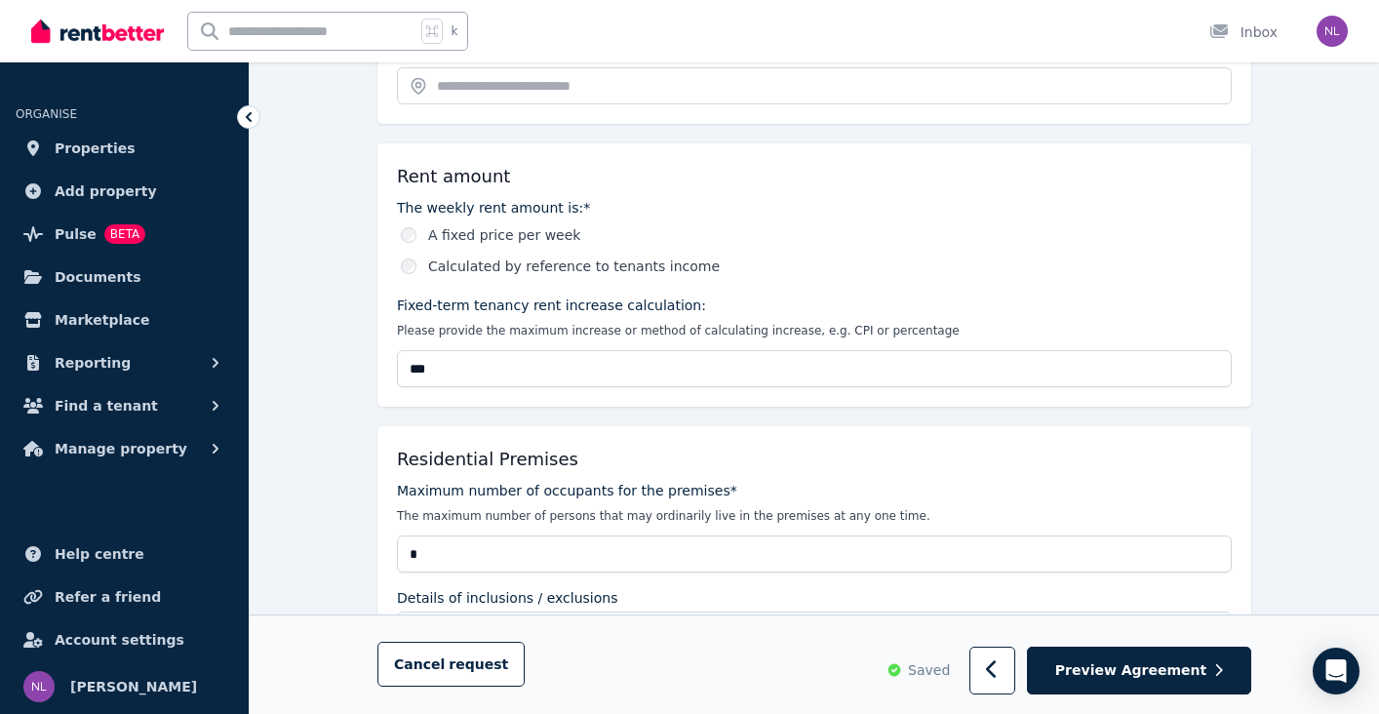
click at [379, 467] on div "Residential Premises Maximum number of occupants for the premises* The maximum …" at bounding box center [814, 644] width 874 height 437
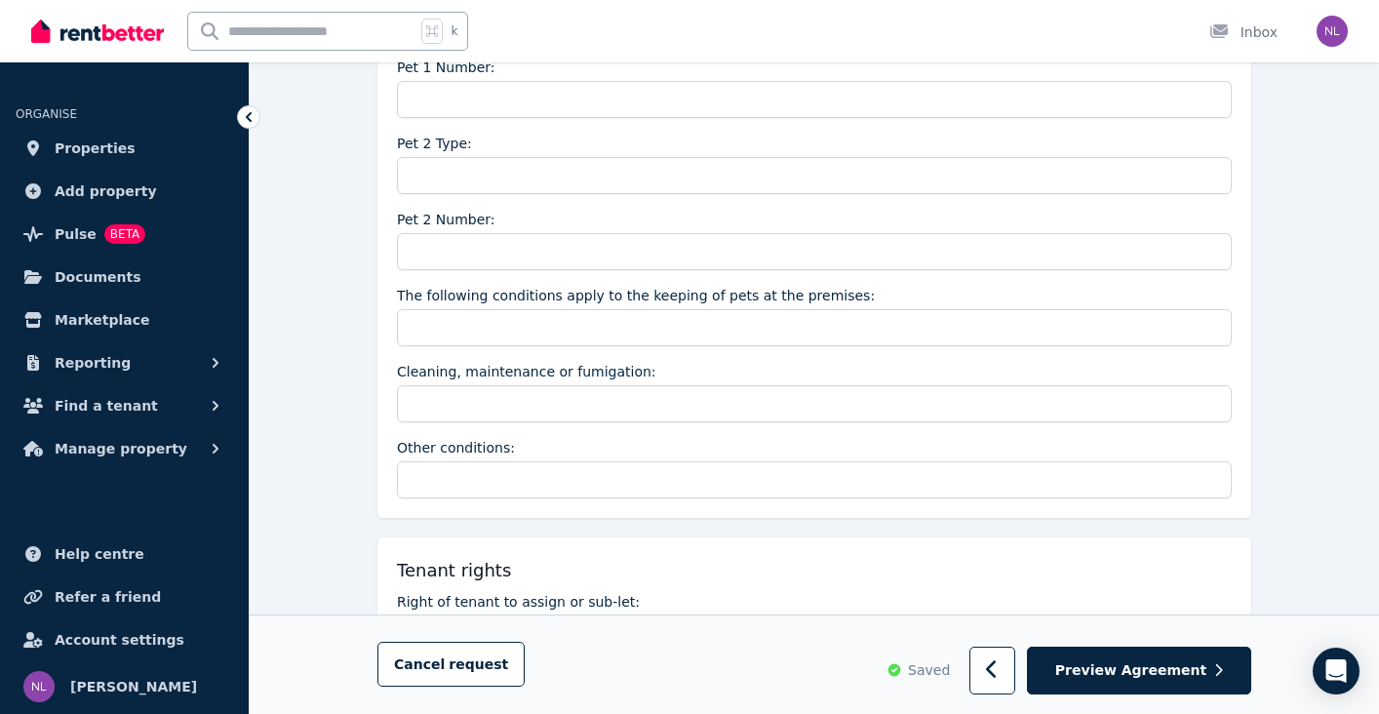
scroll to position [2698, 0]
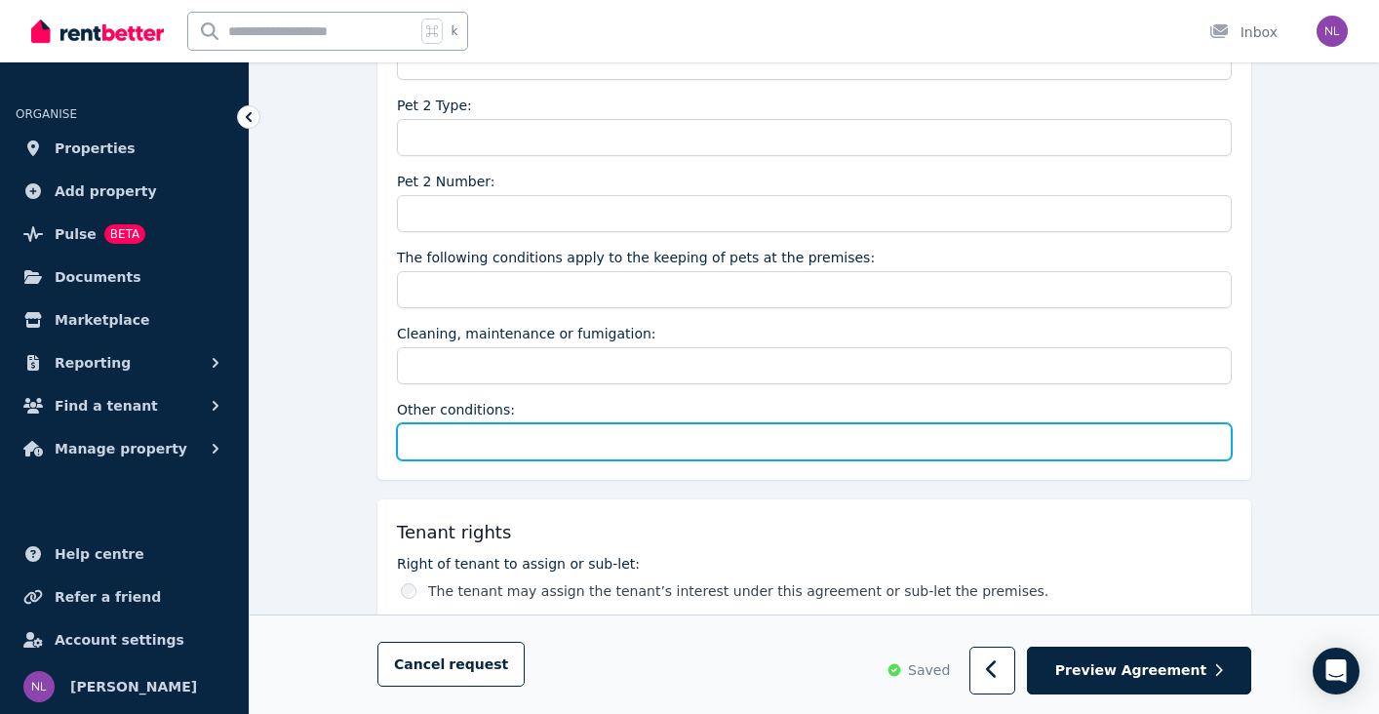
click at [497, 440] on input "Other conditions:" at bounding box center [814, 441] width 835 height 37
type input "*"
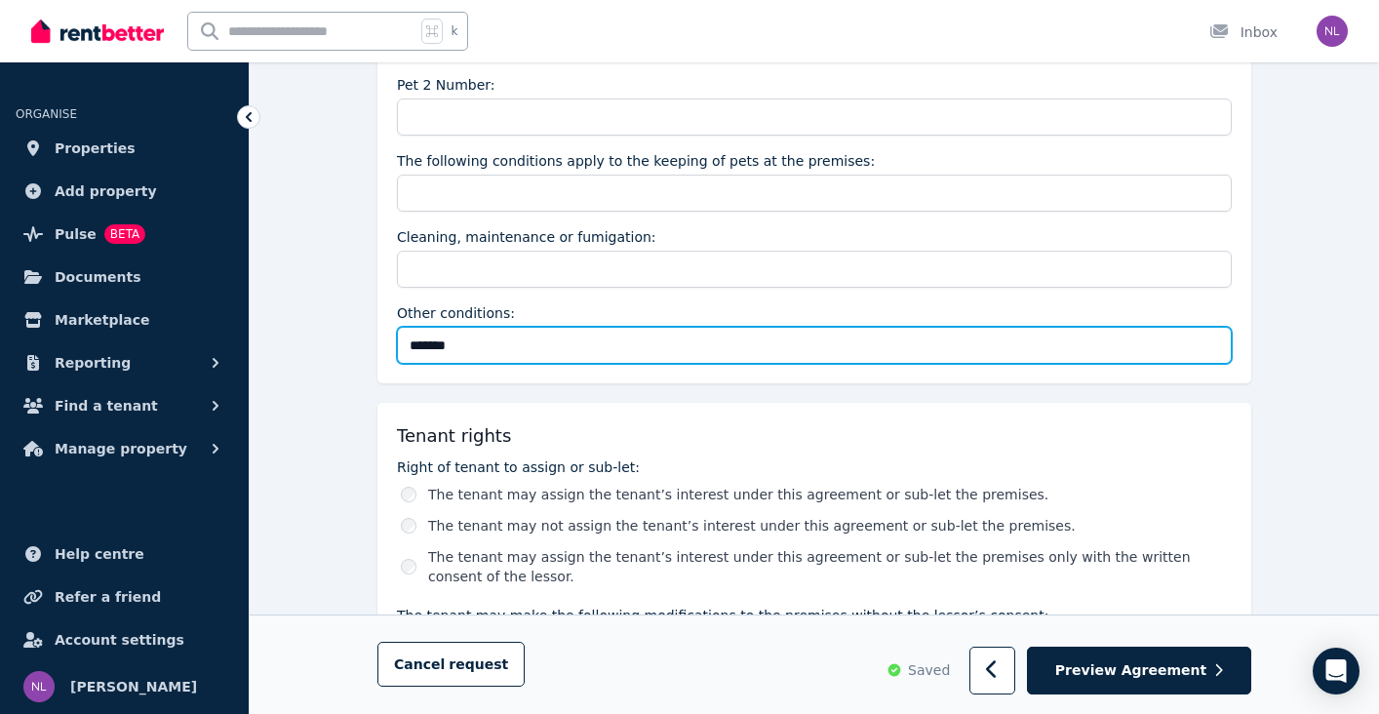
scroll to position [2791, 0]
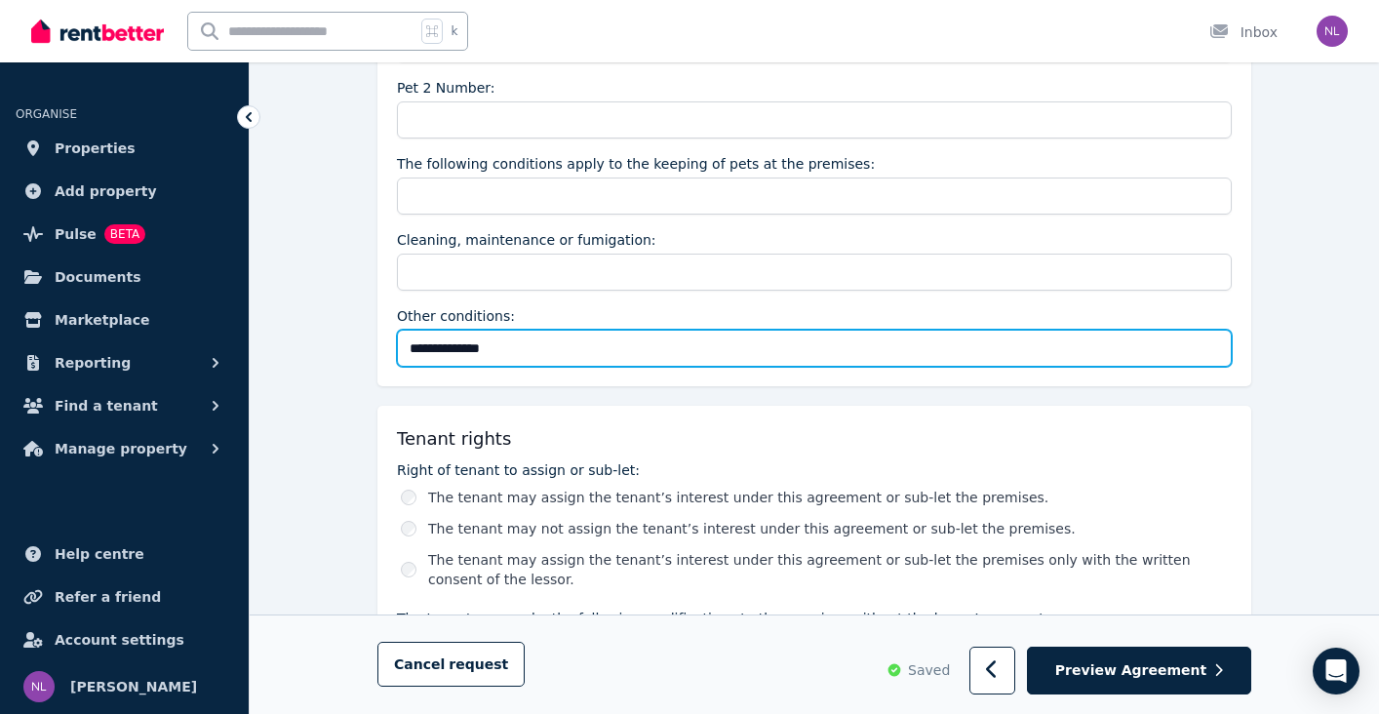
click at [489, 343] on input "**********" at bounding box center [814, 348] width 835 height 37
type input "**********"
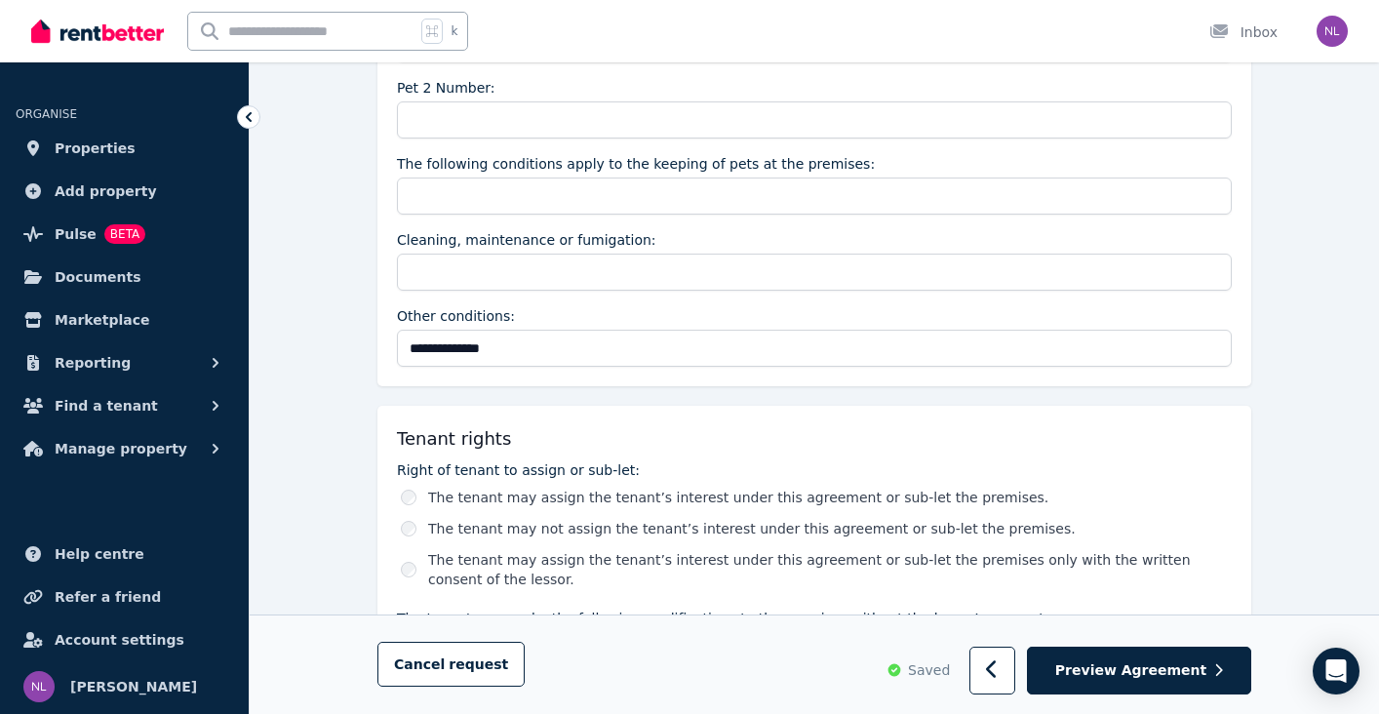
click at [642, 530] on label "The tenant may not assign the tenant’s interest under this agreement or sub-let…" at bounding box center [752, 529] width 648 height 20
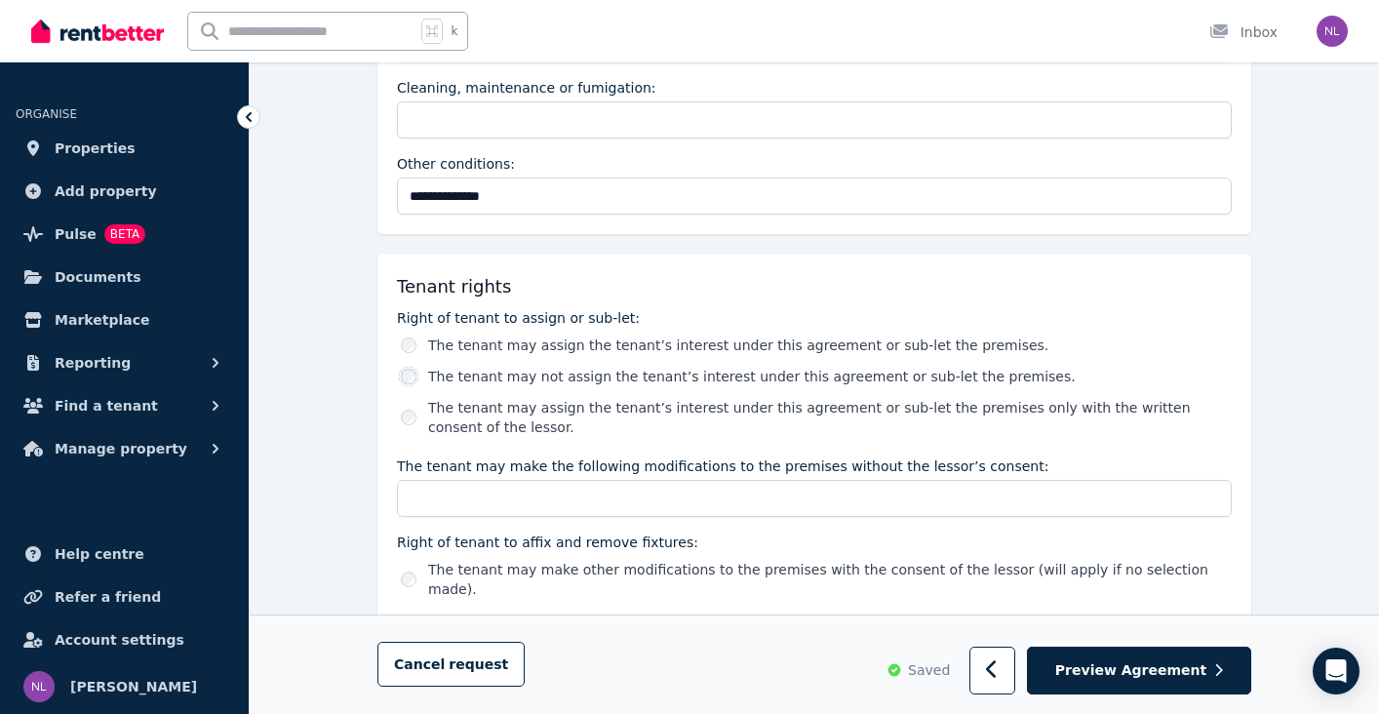
scroll to position [2966, 0]
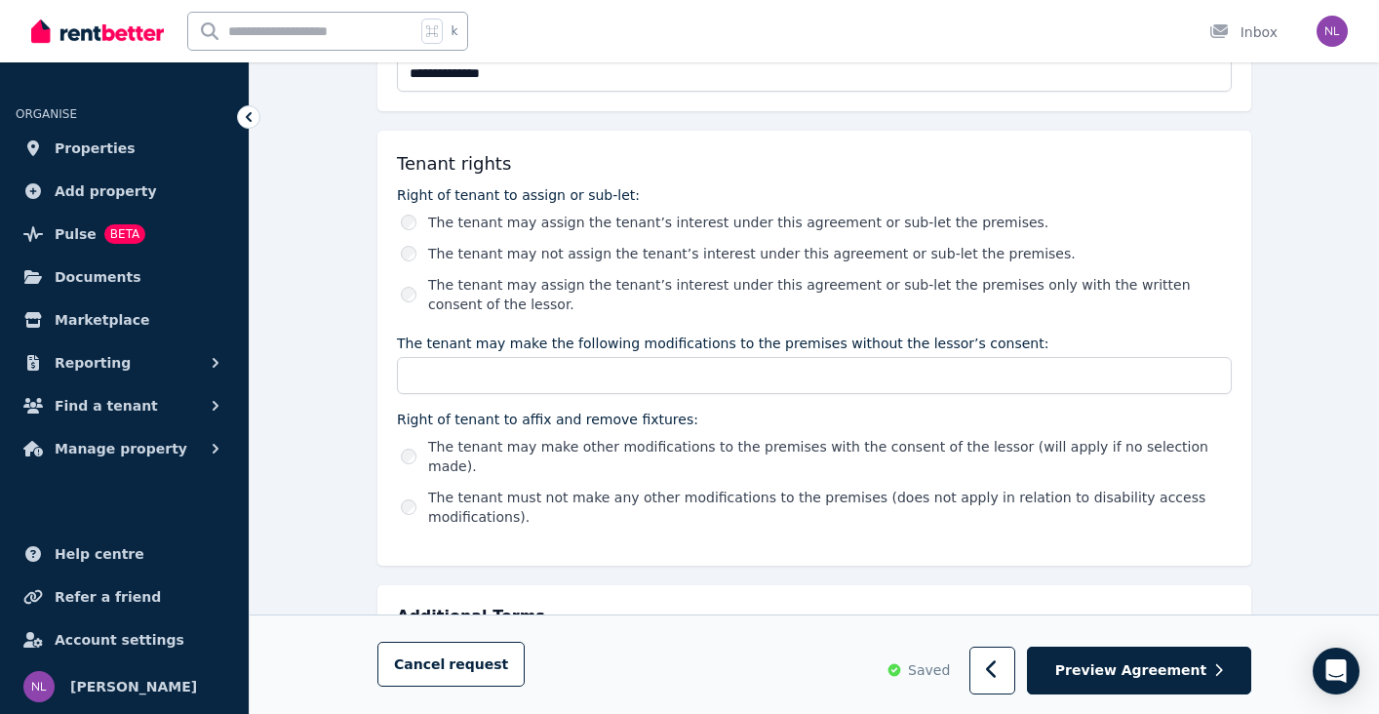
scroll to position [3091, 0]
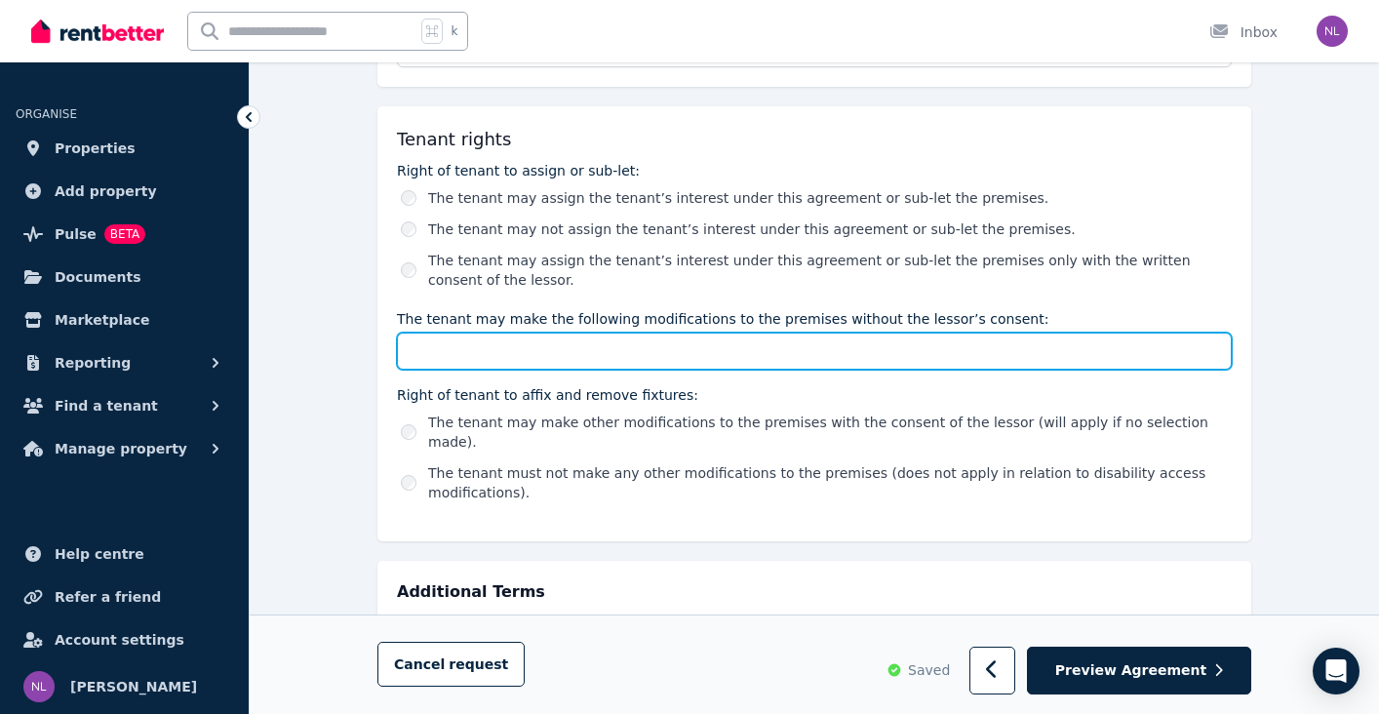
click at [460, 364] on input "The tenant may make the following modifications to the premises without the les…" at bounding box center [814, 351] width 835 height 37
type input "****"
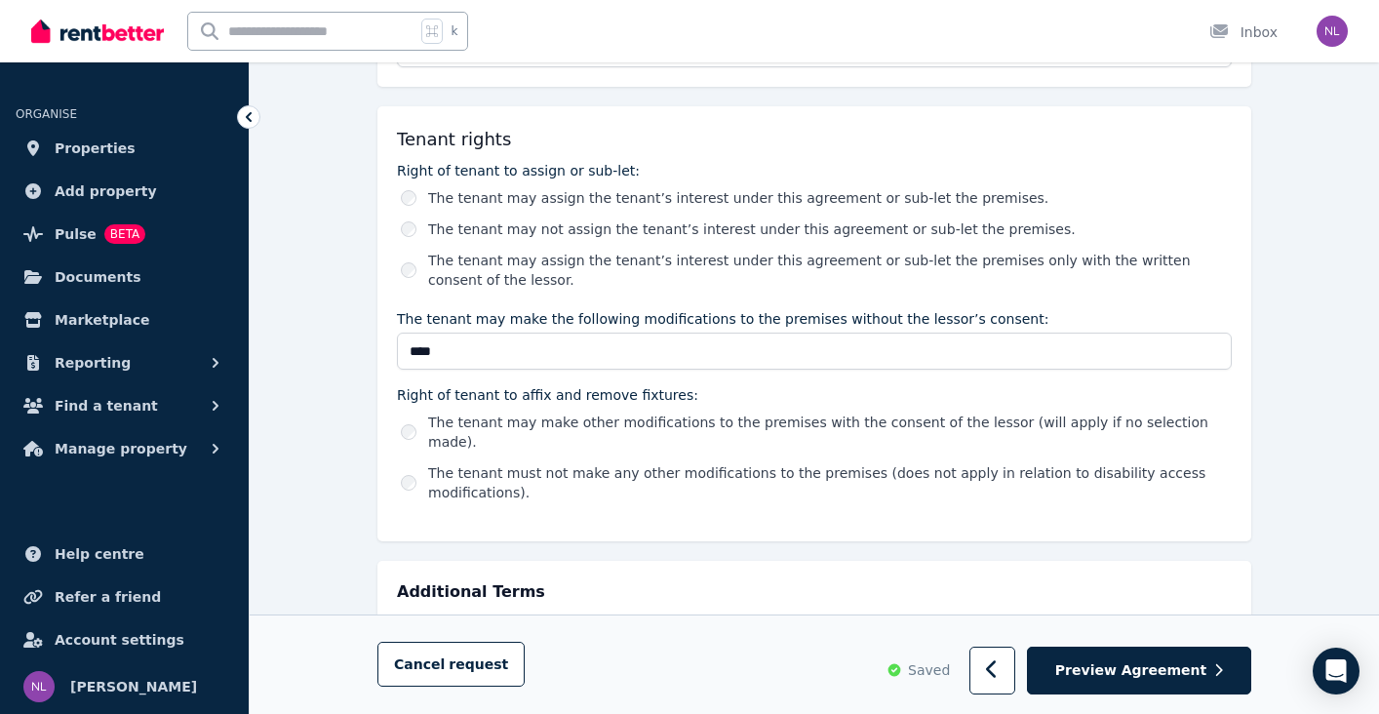
click at [401, 463] on div "The tenant must not make any other modifications to the premises (does not appl…" at bounding box center [816, 482] width 831 height 39
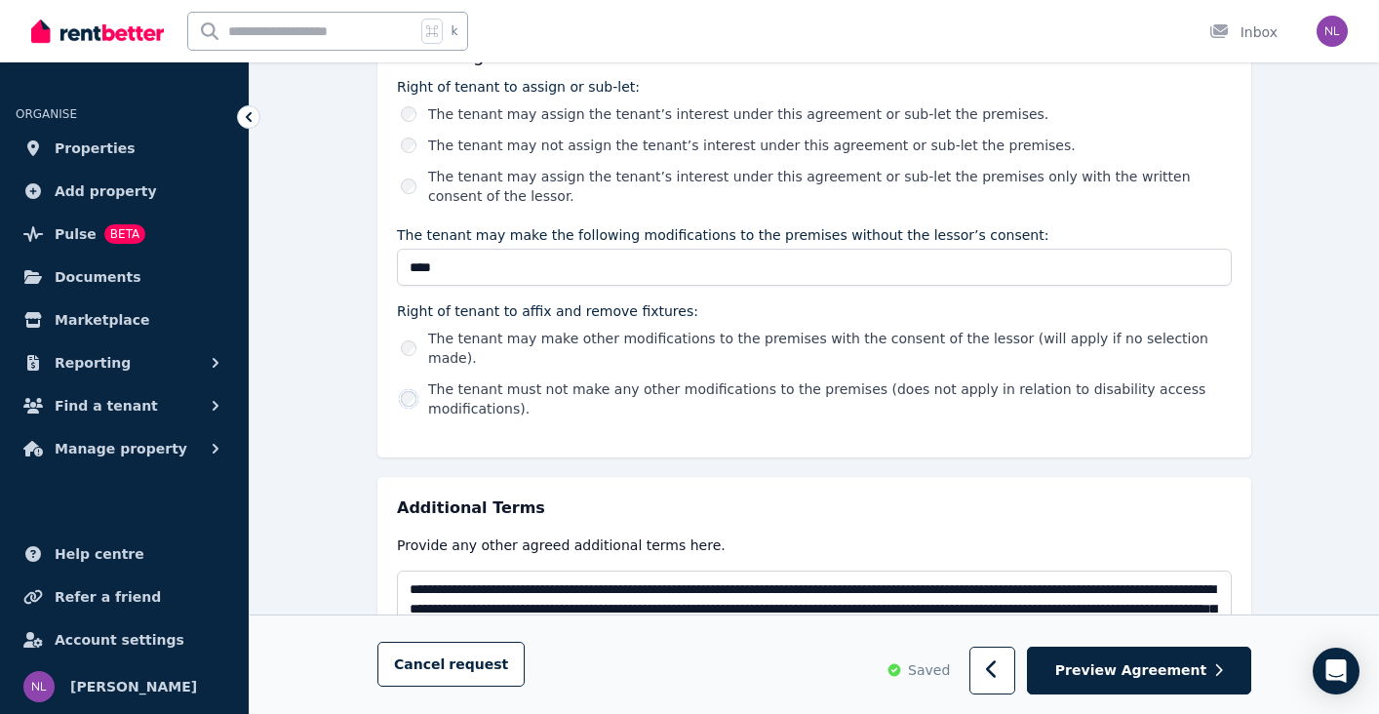
scroll to position [3296, 0]
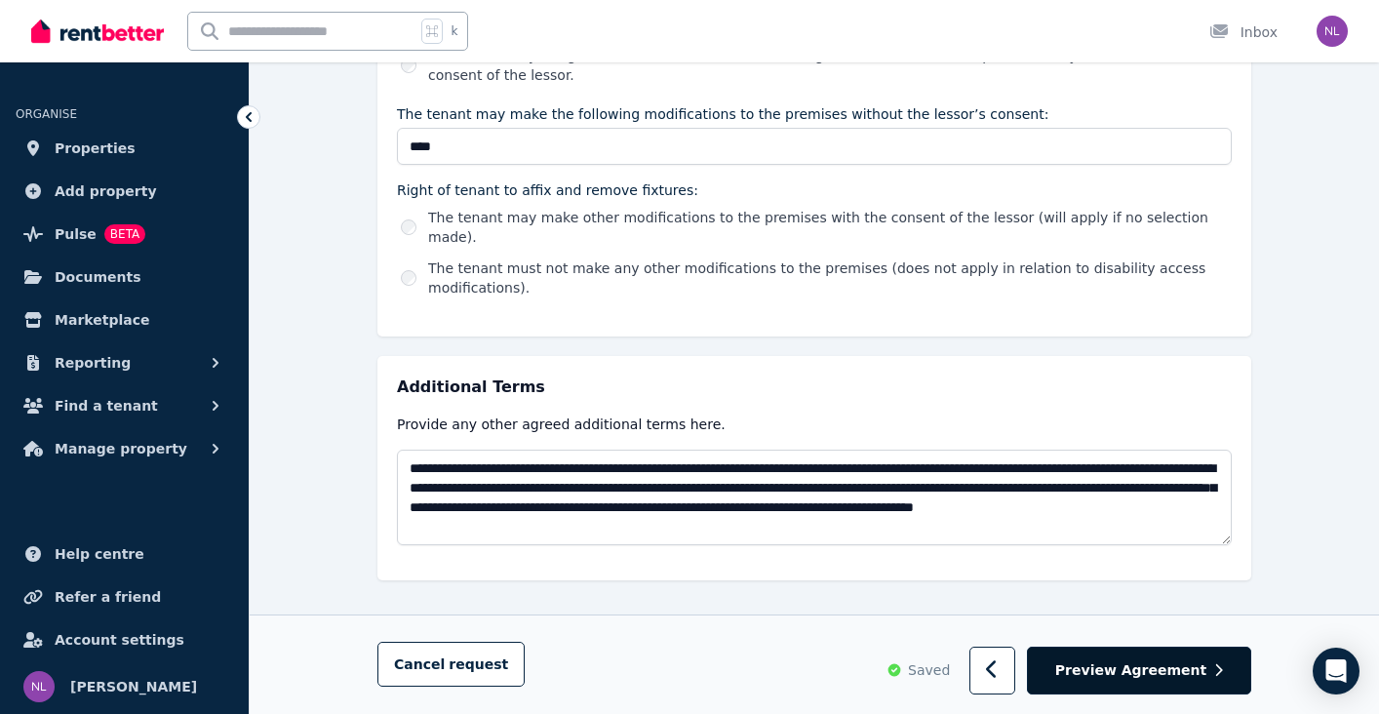
click at [1177, 683] on button "Preview Agreement" at bounding box center [1139, 672] width 224 height 48
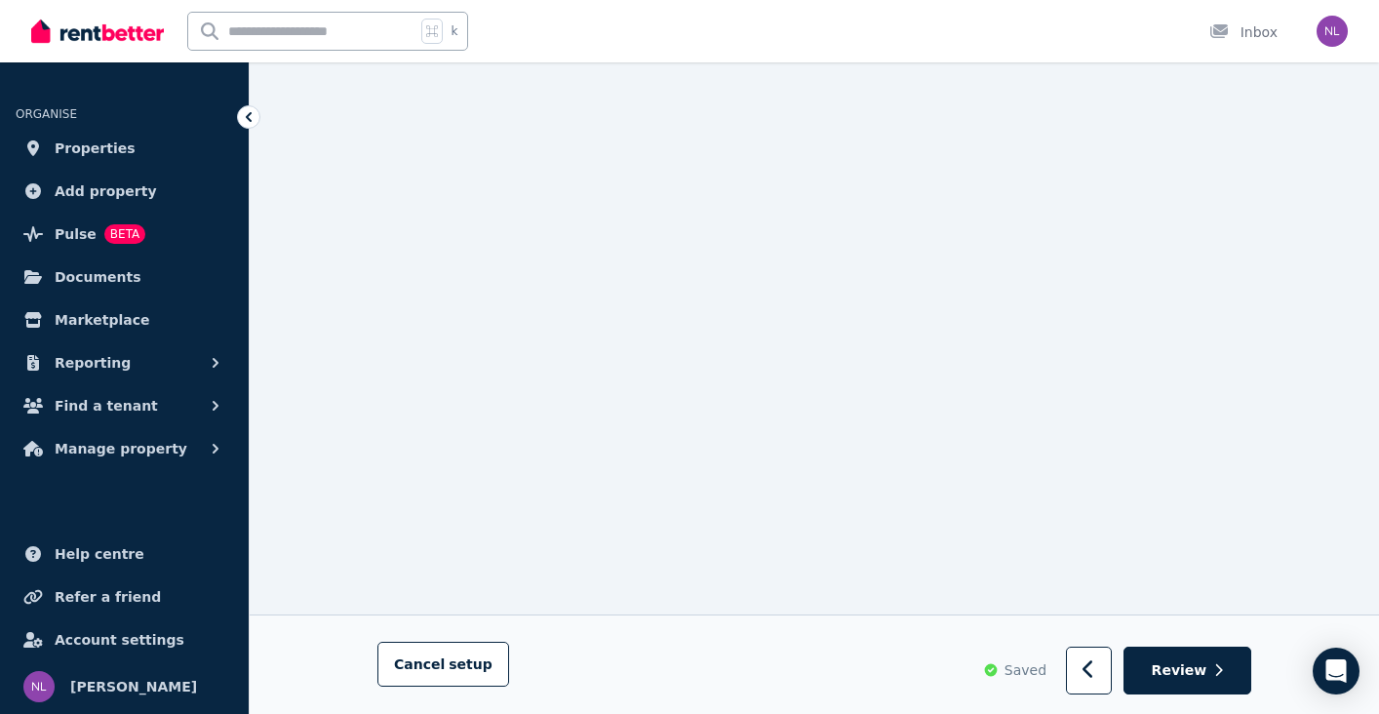
scroll to position [13896, 0]
click at [1197, 681] on button "Review" at bounding box center [1188, 672] width 128 height 48
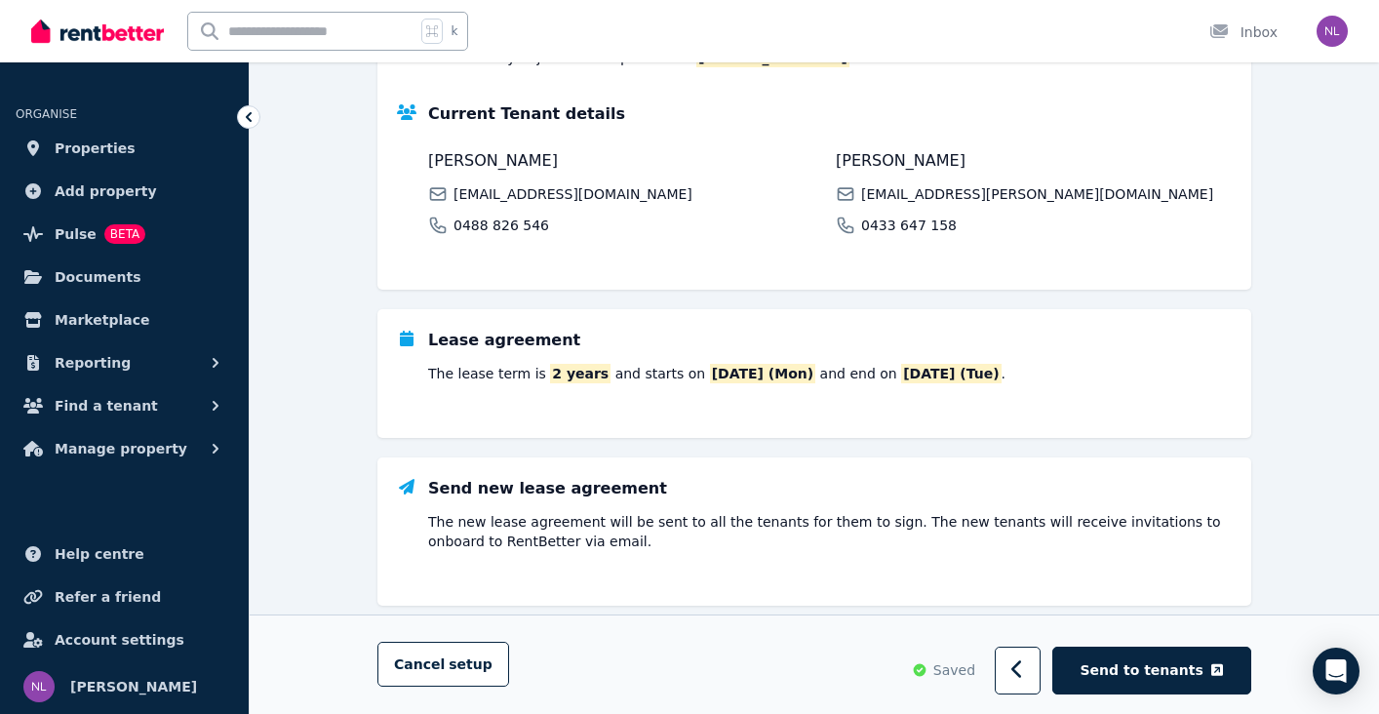
scroll to position [395, 0]
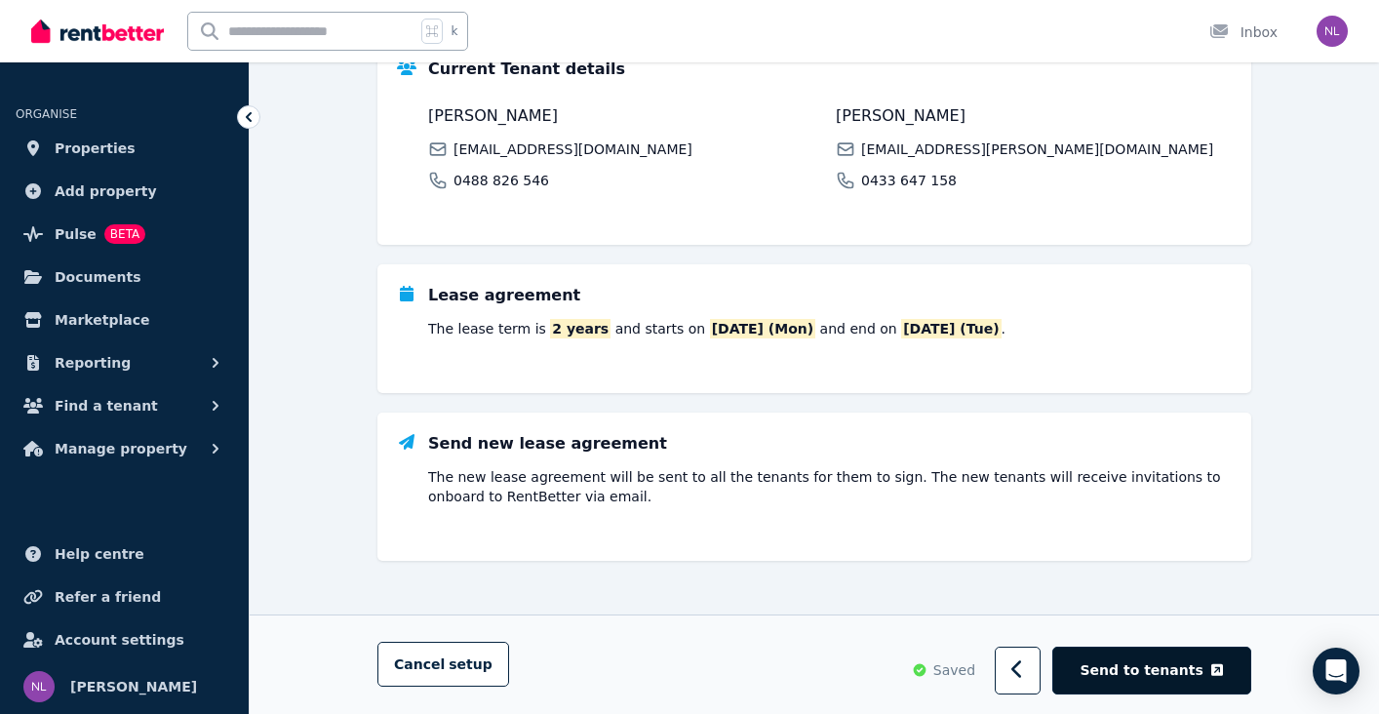
click at [1179, 677] on span "Send to tenants" at bounding box center [1142, 671] width 123 height 20
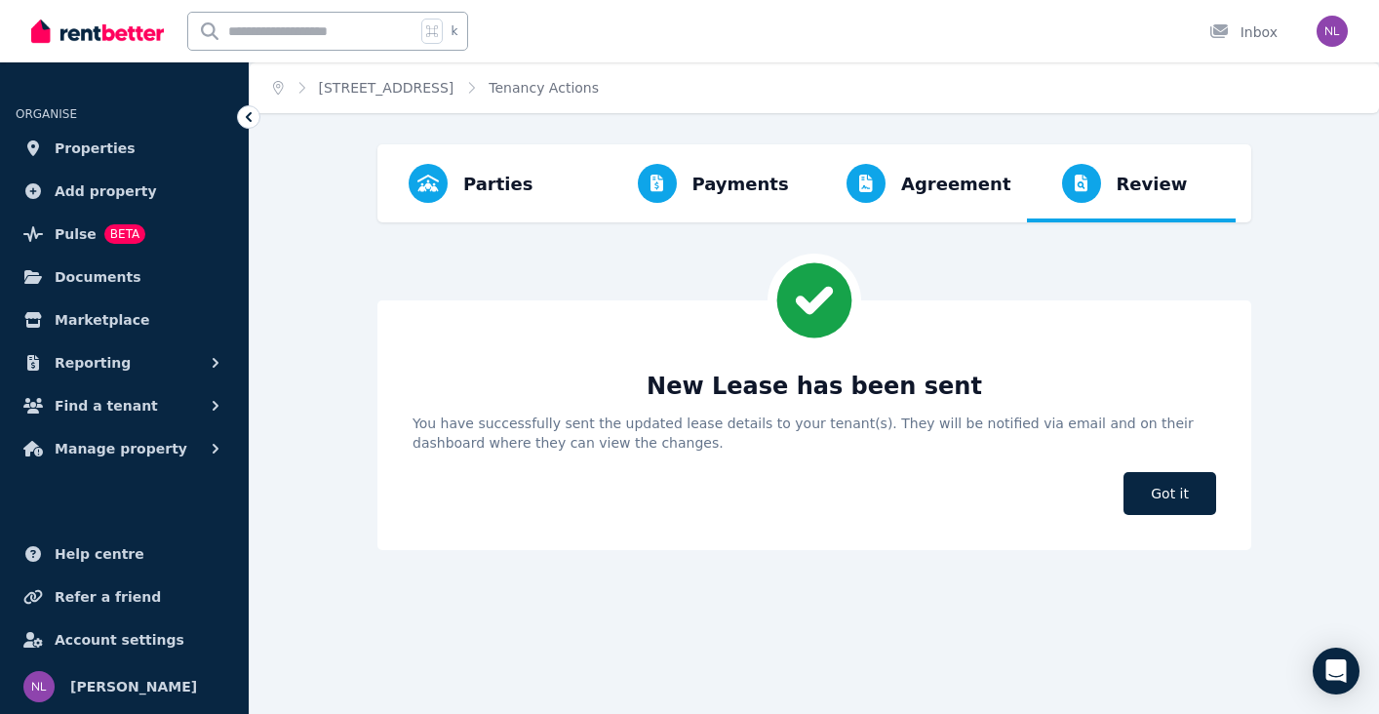
scroll to position [0, 0]
click at [1165, 505] on span "Got it" at bounding box center [1170, 493] width 93 height 43
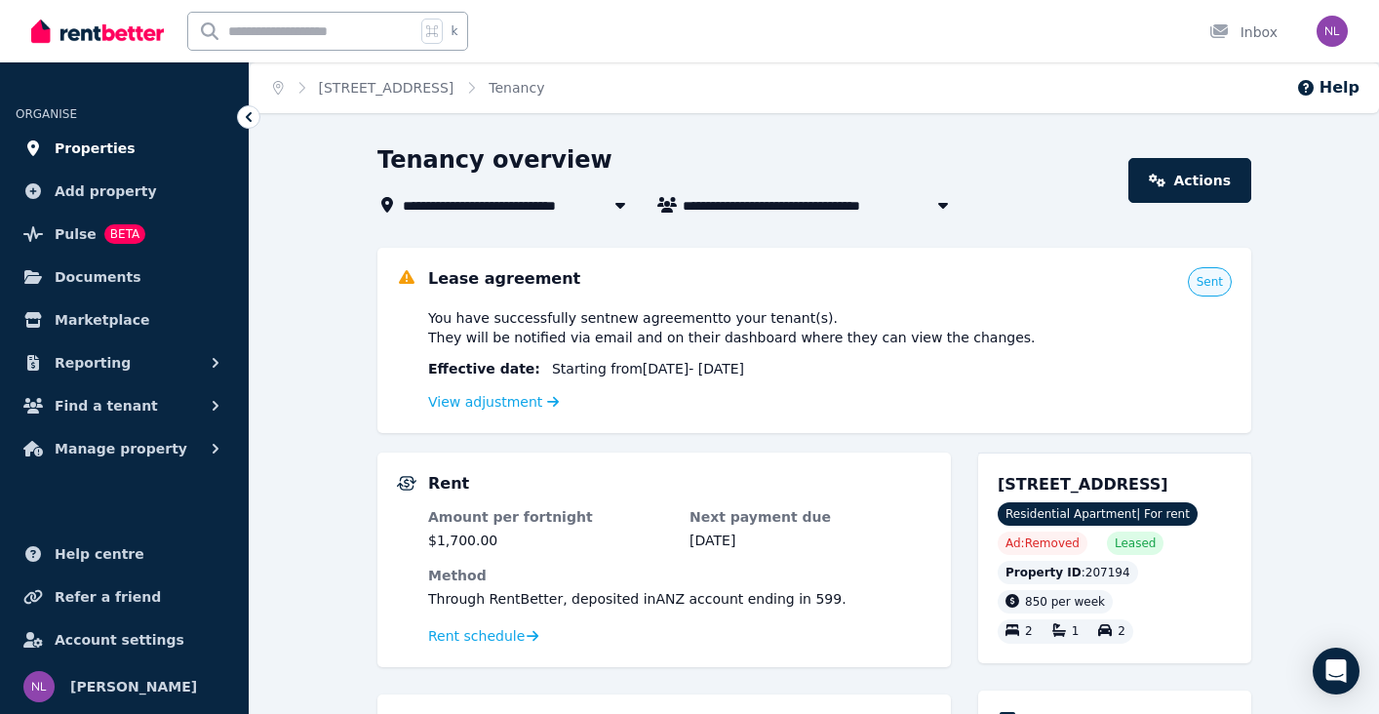
click at [100, 153] on span "Properties" at bounding box center [95, 148] width 81 height 23
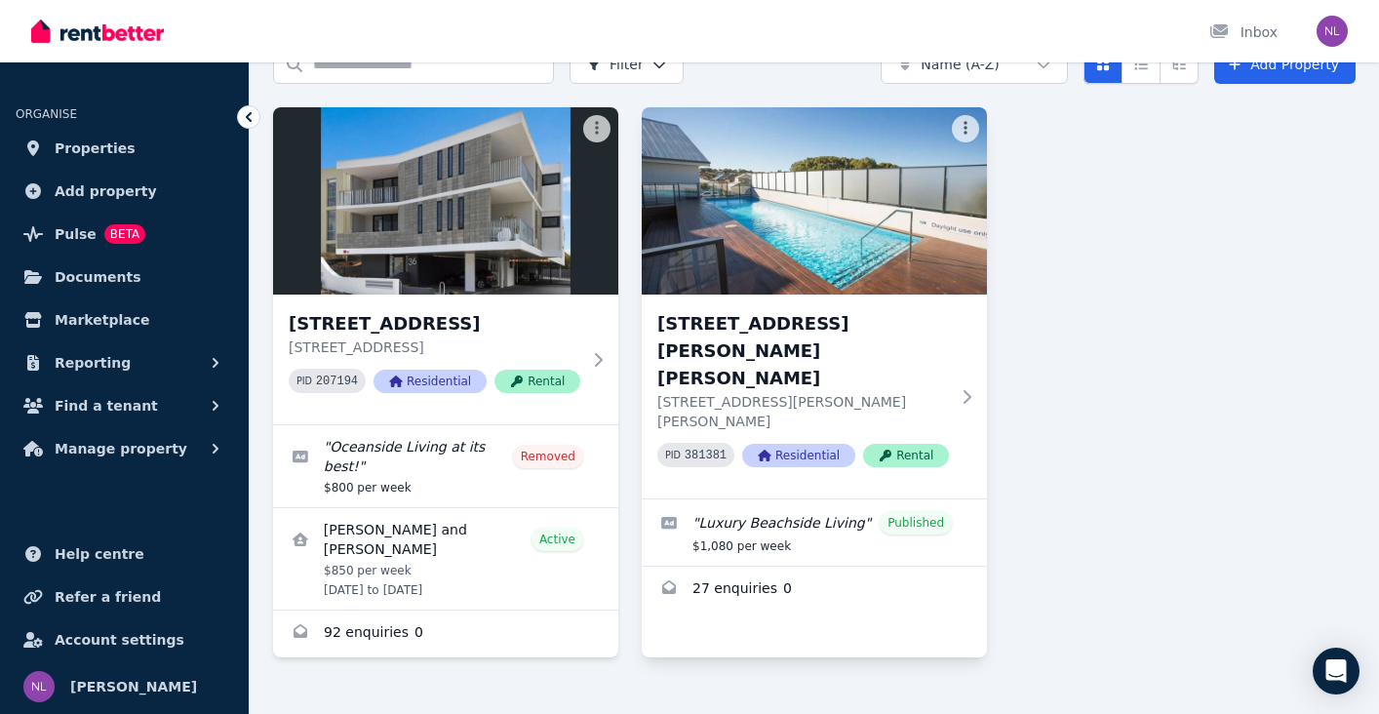
scroll to position [133, 0]
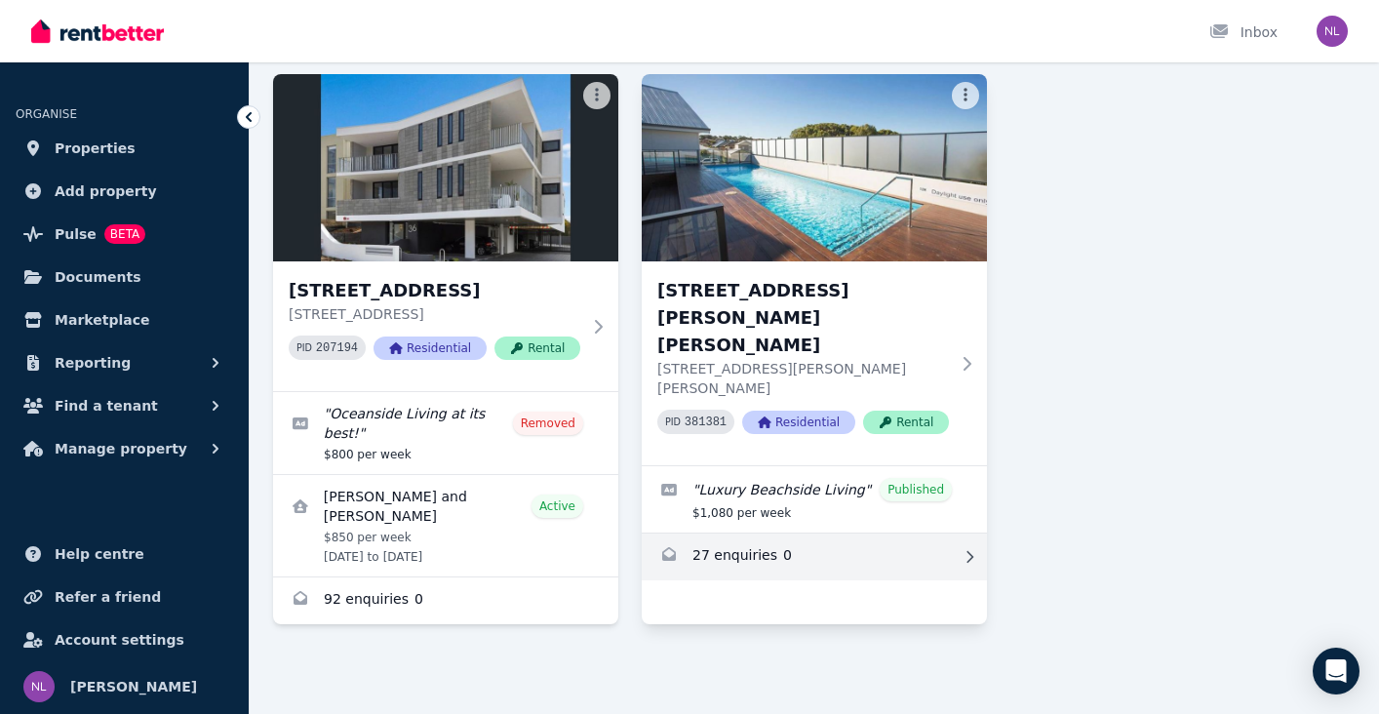
click at [770, 533] on link "Enquiries for 14/46 Angove Dr, Hillarys" at bounding box center [814, 556] width 345 height 47
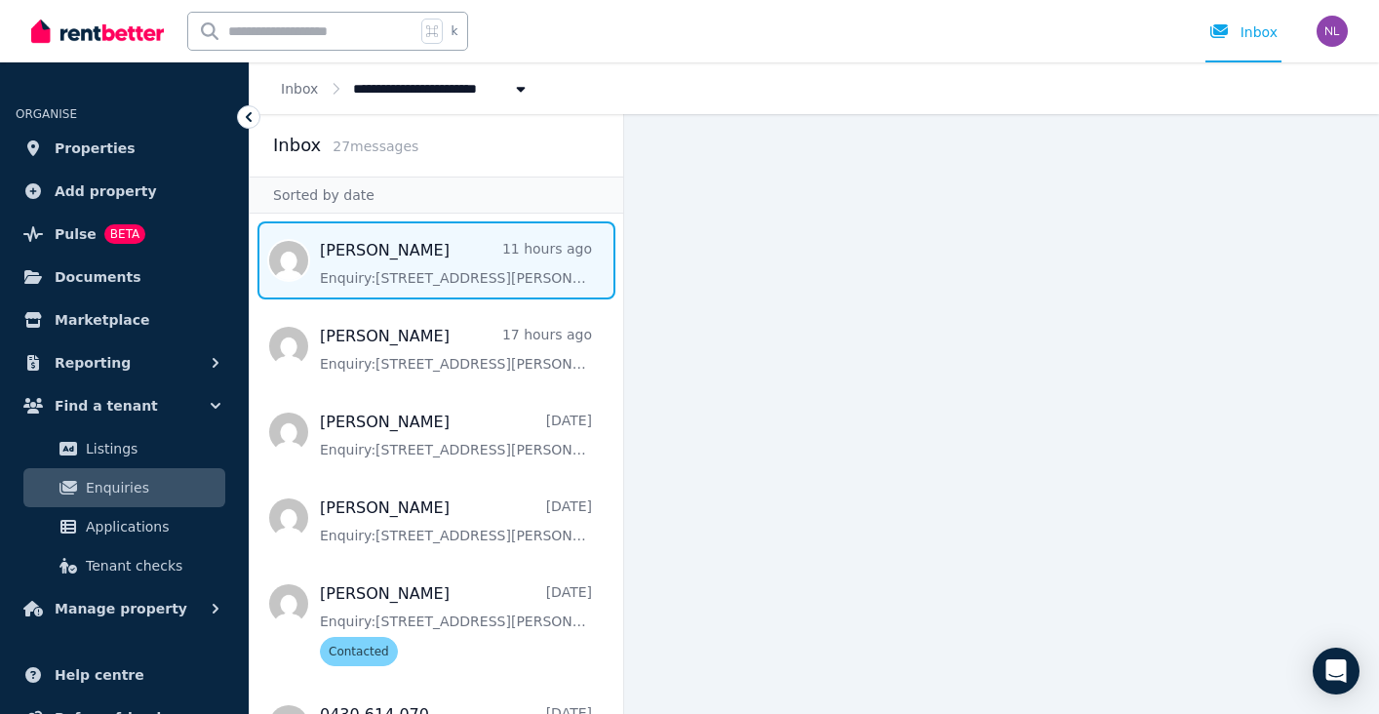
click at [451, 267] on span "Message list" at bounding box center [437, 260] width 374 height 78
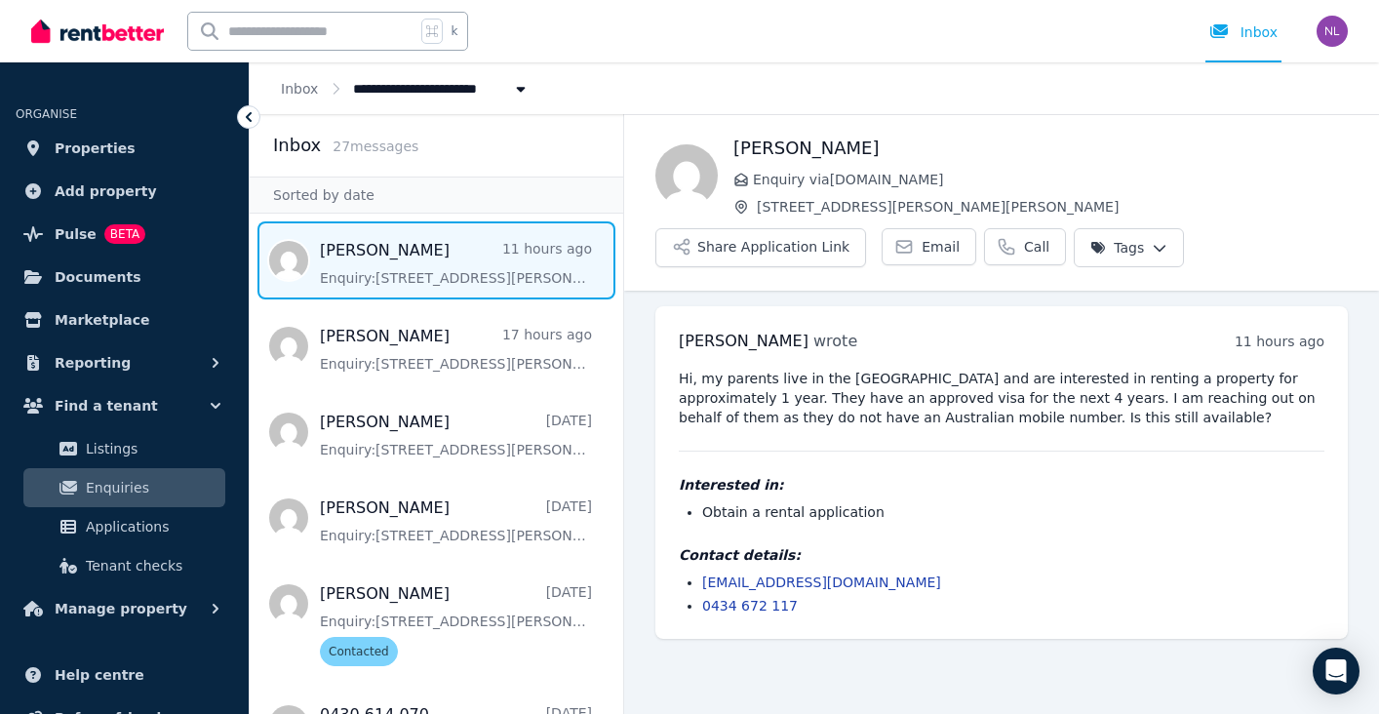
click at [1140, 250] on html "**********" at bounding box center [689, 357] width 1379 height 714
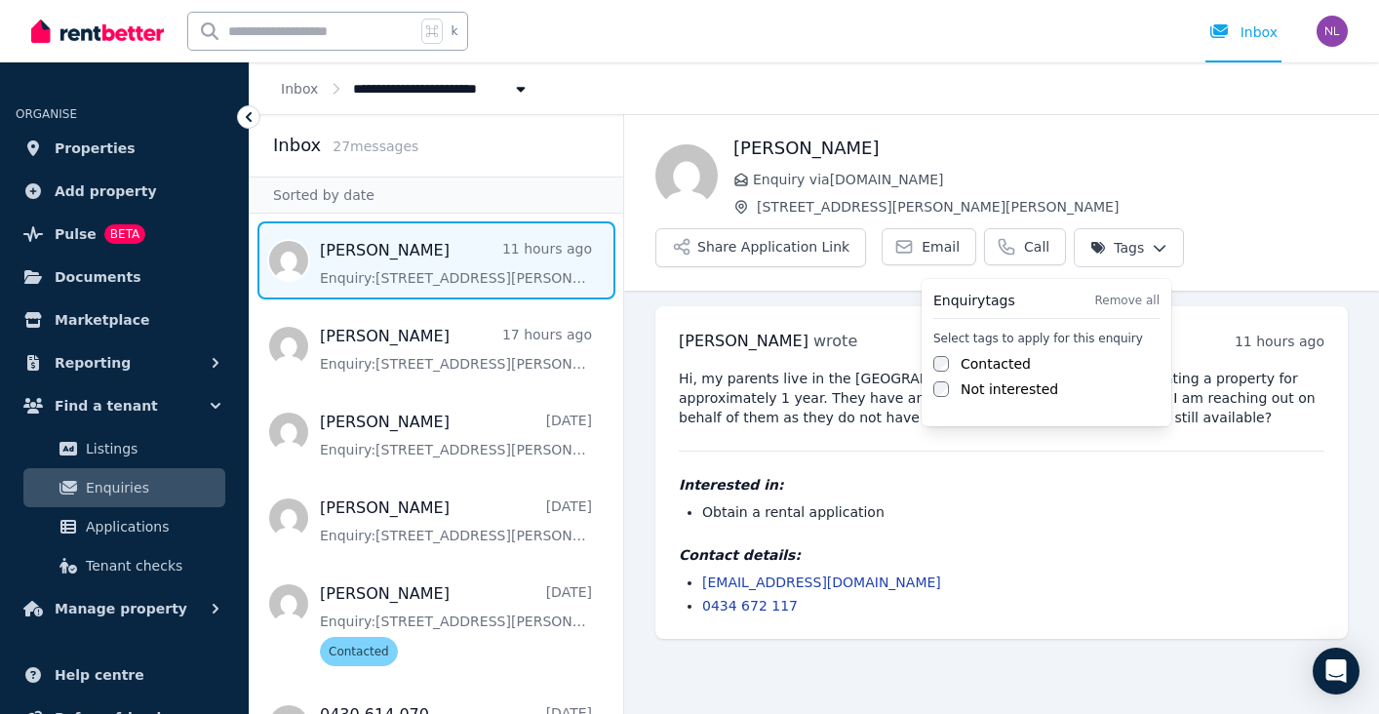
click at [997, 365] on label "Contacted" at bounding box center [996, 364] width 70 height 20
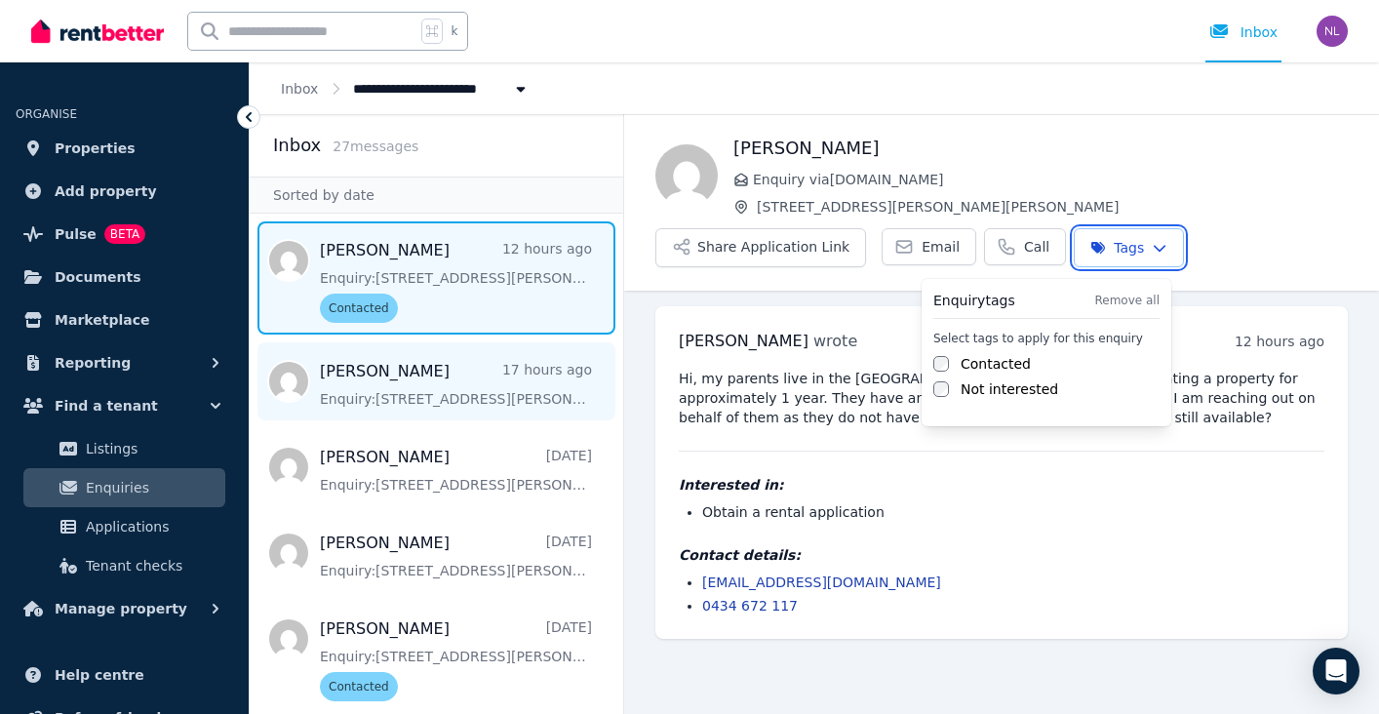
click at [511, 385] on html "**********" at bounding box center [689, 357] width 1379 height 714
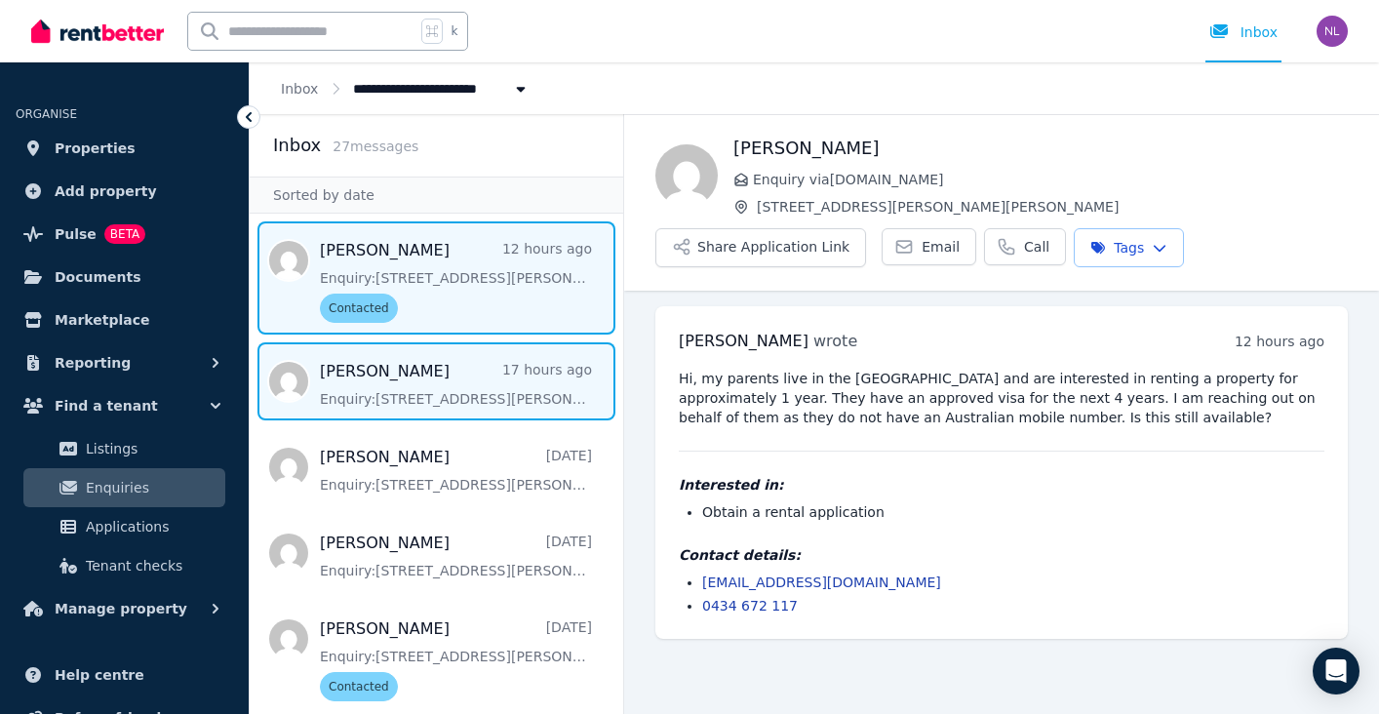
click at [528, 376] on span "Message list" at bounding box center [437, 381] width 374 height 78
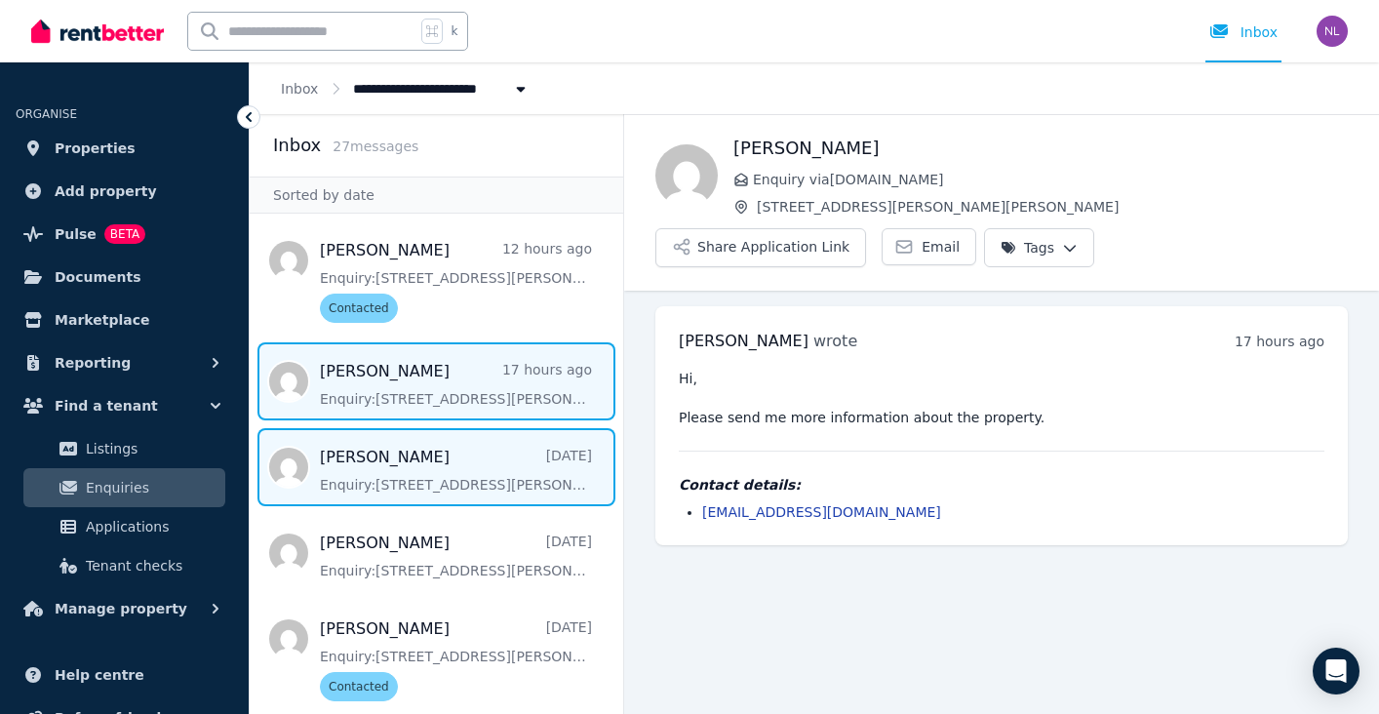
click at [531, 468] on span "Message list" at bounding box center [437, 467] width 374 height 78
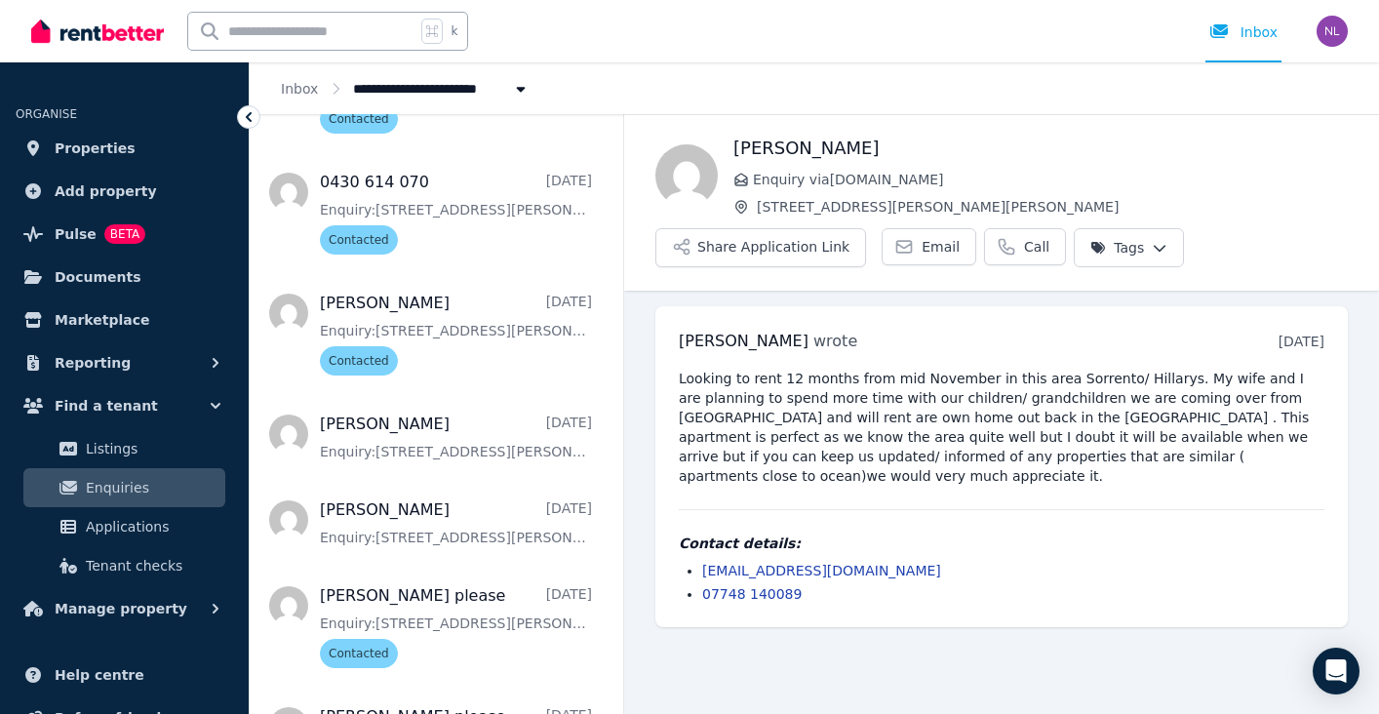
scroll to position [570, 0]
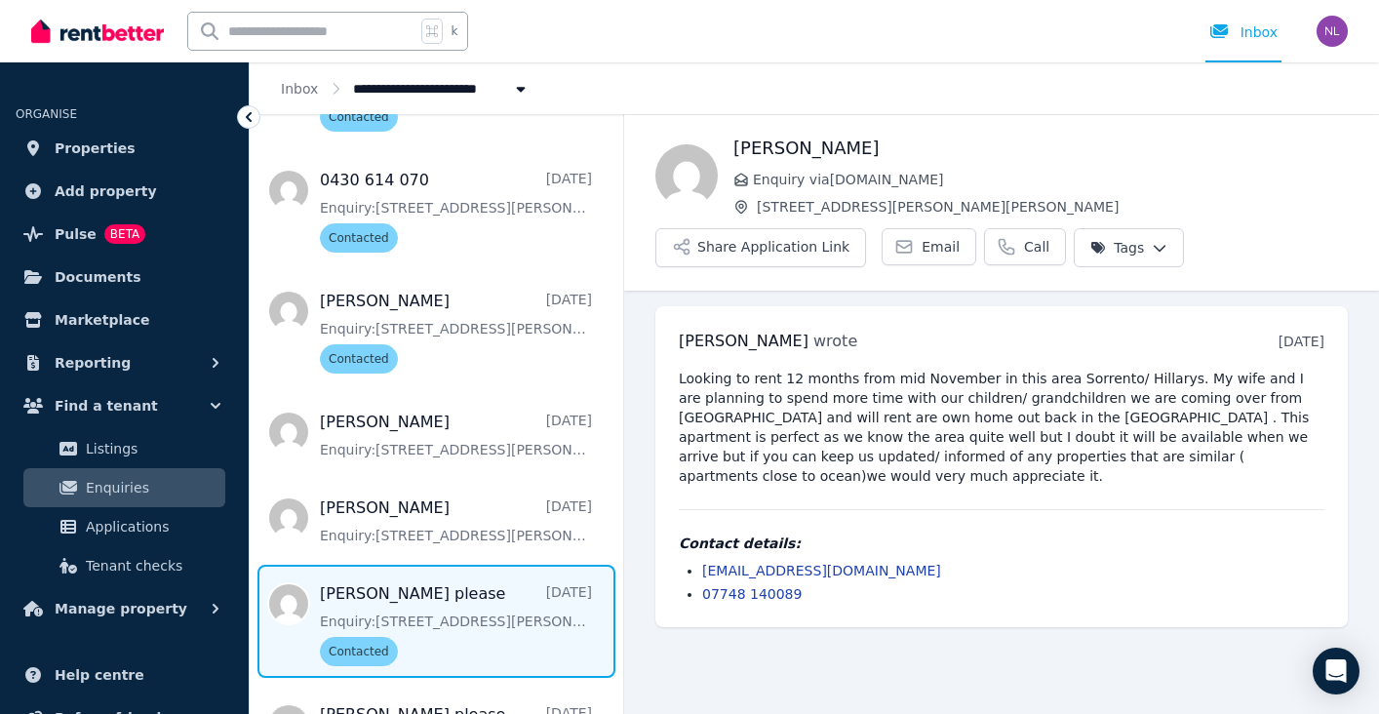
click at [457, 646] on span "Message list" at bounding box center [437, 621] width 374 height 113
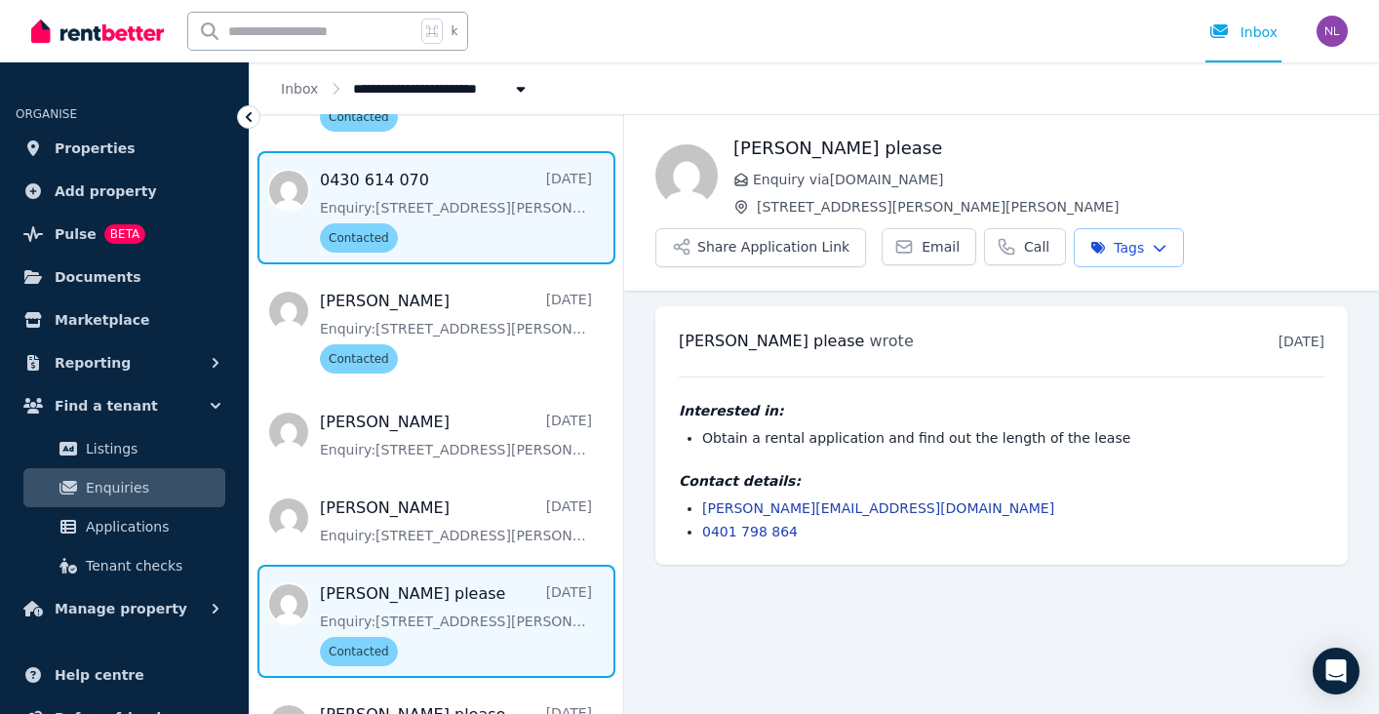
click at [440, 208] on span "Message list" at bounding box center [437, 207] width 374 height 113
